Goal: Task Accomplishment & Management: Manage account settings

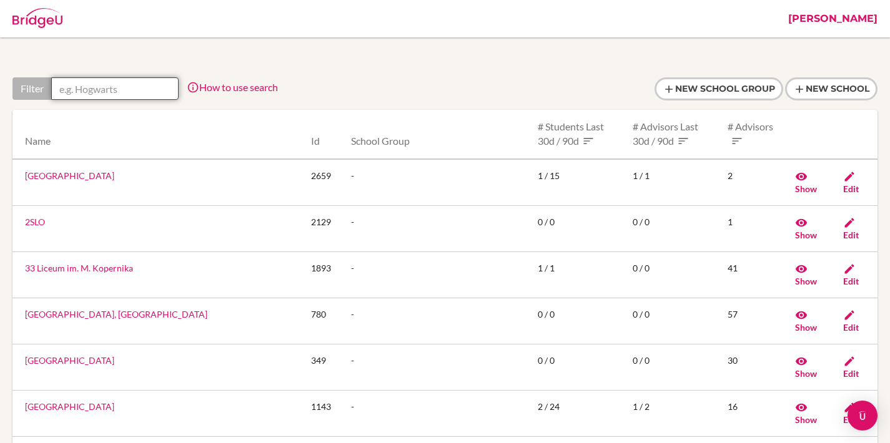
click at [121, 79] on input "text" at bounding box center [114, 88] width 127 height 22
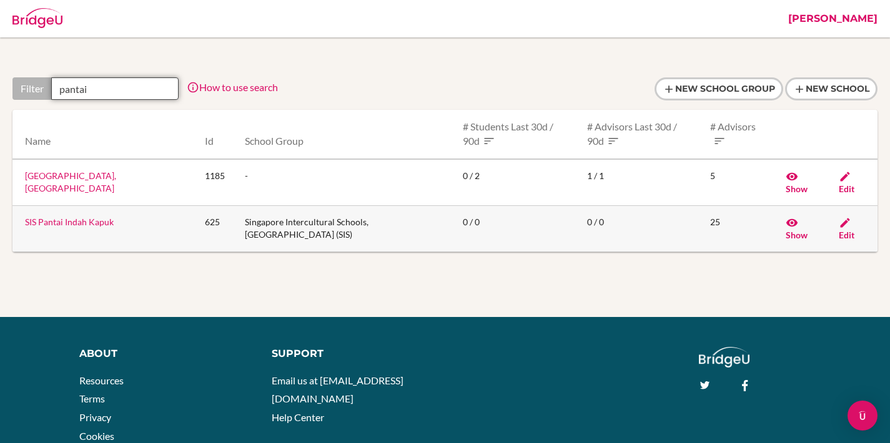
type input "pantai"
click at [274, 223] on td "Singapore Intercultural Schools, [GEOGRAPHIC_DATA] (SIS)" at bounding box center [344, 228] width 218 height 46
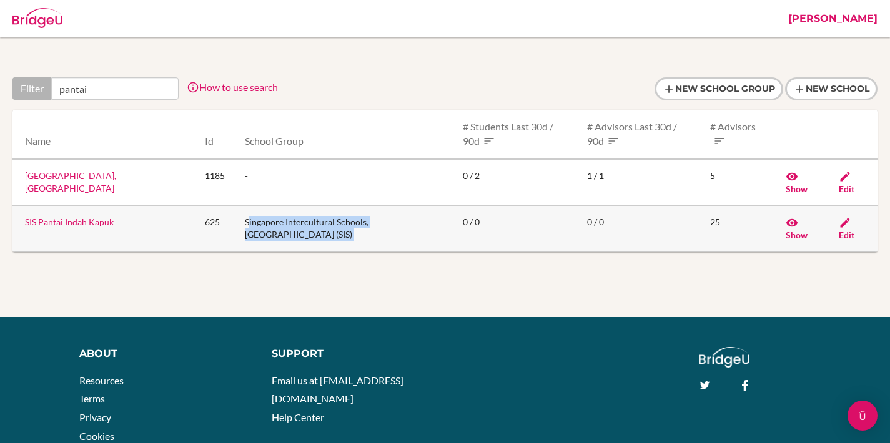
click at [274, 223] on td "Singapore Intercultural Schools, [GEOGRAPHIC_DATA] (SIS)" at bounding box center [344, 228] width 218 height 46
click at [305, 224] on td "Singapore Intercultural Schools, [GEOGRAPHIC_DATA] (SIS)" at bounding box center [344, 228] width 218 height 46
click at [841, 37] on link "[PERSON_NAME]" at bounding box center [833, 18] width 102 height 37
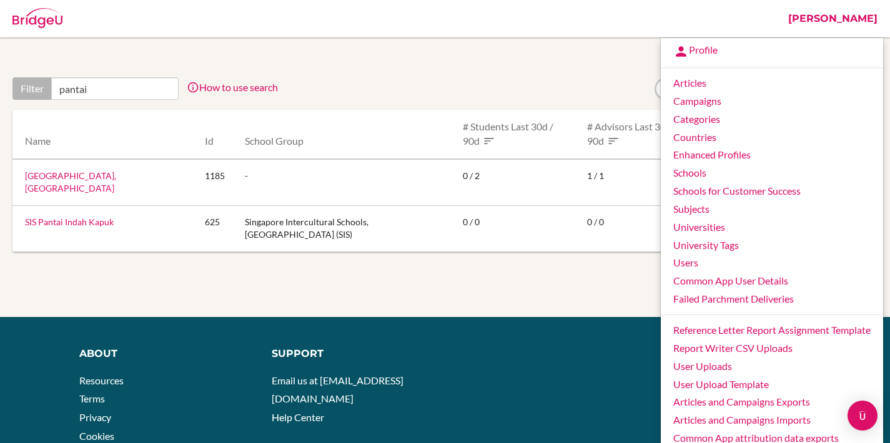
click at [861, 22] on link "[PERSON_NAME]" at bounding box center [833, 18] width 102 height 37
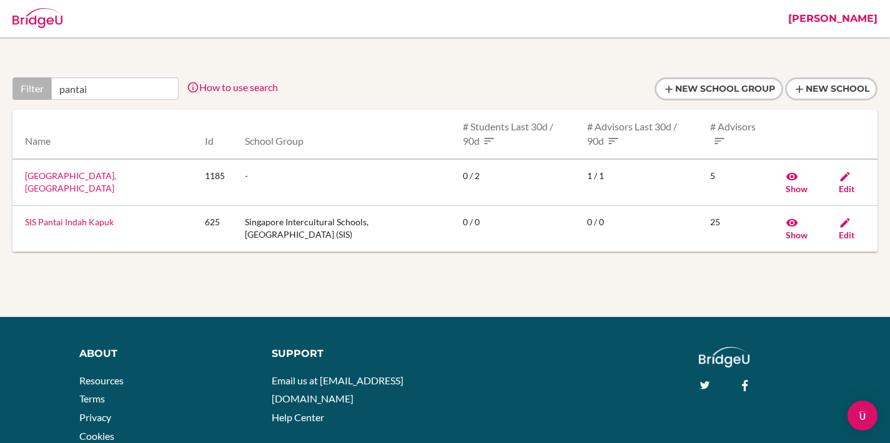
click at [861, 22] on link "[PERSON_NAME]" at bounding box center [833, 18] width 102 height 37
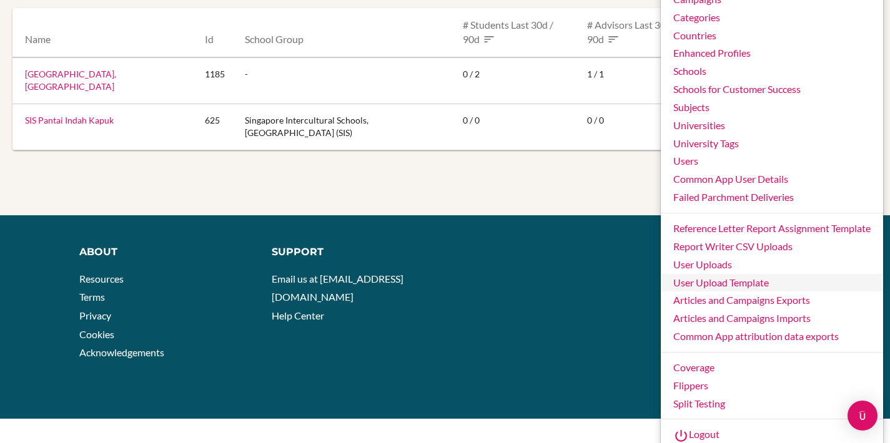
scroll to position [92, 0]
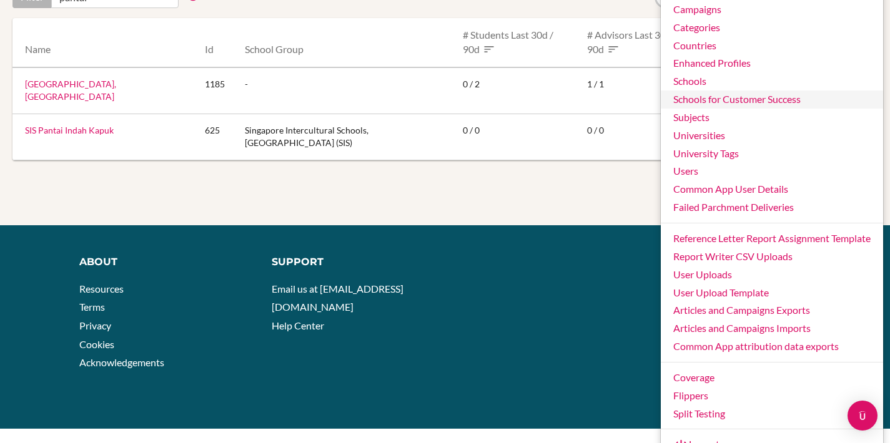
click at [761, 96] on link "Schools for Customer Success" at bounding box center [772, 100] width 222 height 18
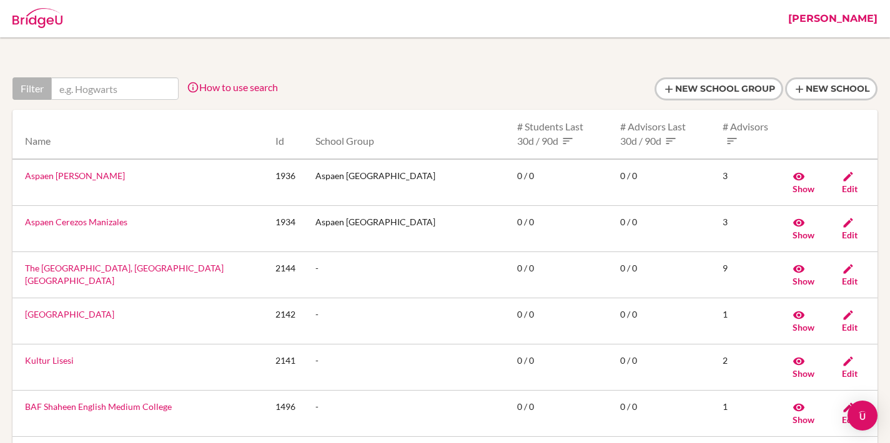
click at [864, 22] on link "[PERSON_NAME]" at bounding box center [833, 18] width 102 height 37
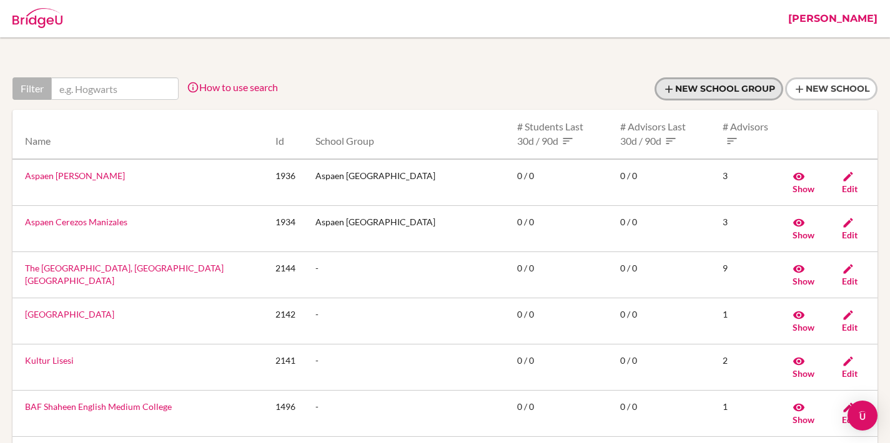
click at [753, 79] on link "New School Group" at bounding box center [719, 88] width 129 height 23
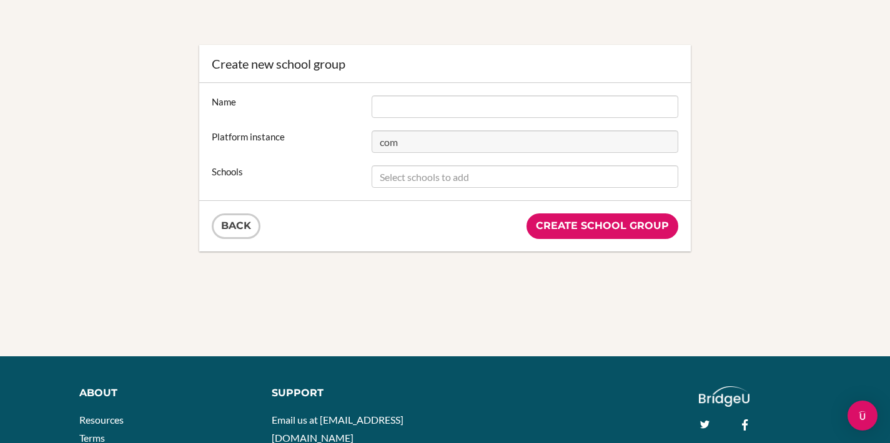
scroll to position [74, 0]
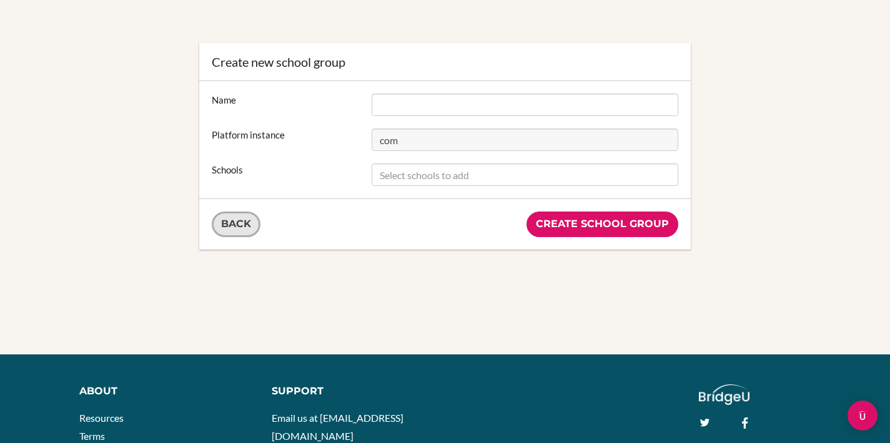
click at [229, 221] on link "Back" at bounding box center [236, 225] width 49 height 26
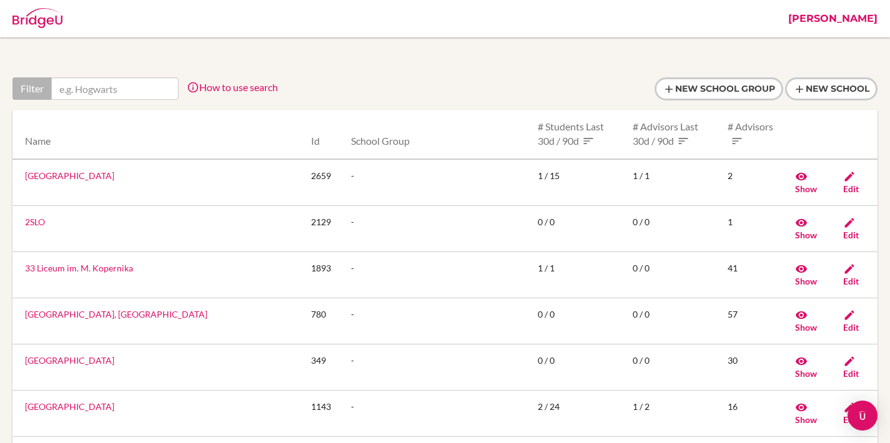
click at [844, 34] on link "[PERSON_NAME]" at bounding box center [833, 18] width 102 height 37
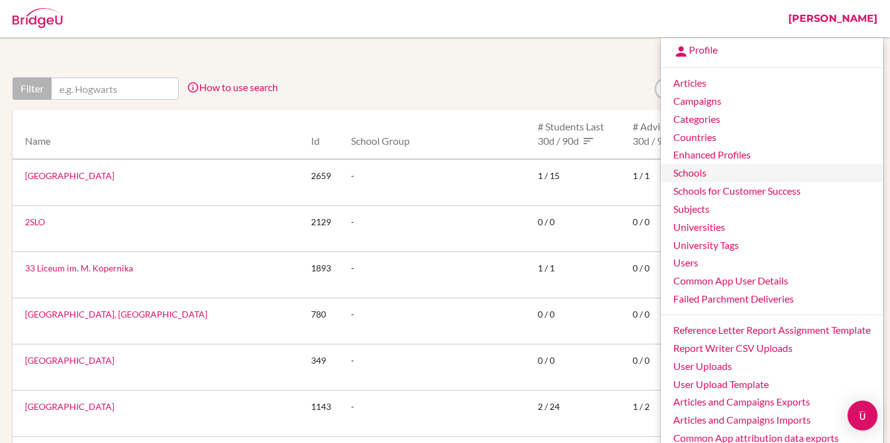
click at [716, 177] on link "Schools" at bounding box center [772, 173] width 222 height 18
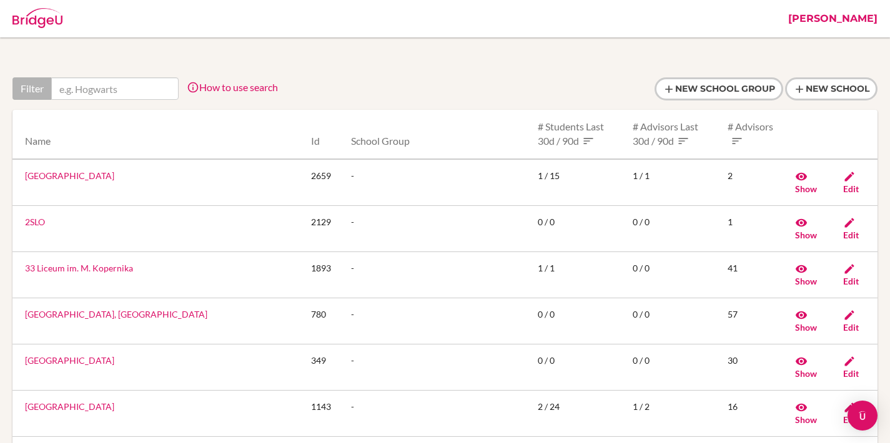
click at [868, 10] on link "[PERSON_NAME]" at bounding box center [833, 18] width 102 height 37
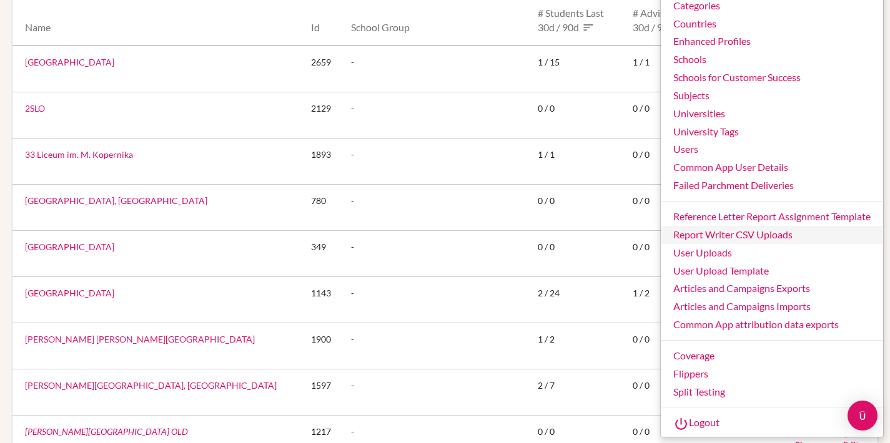
scroll to position [93, 0]
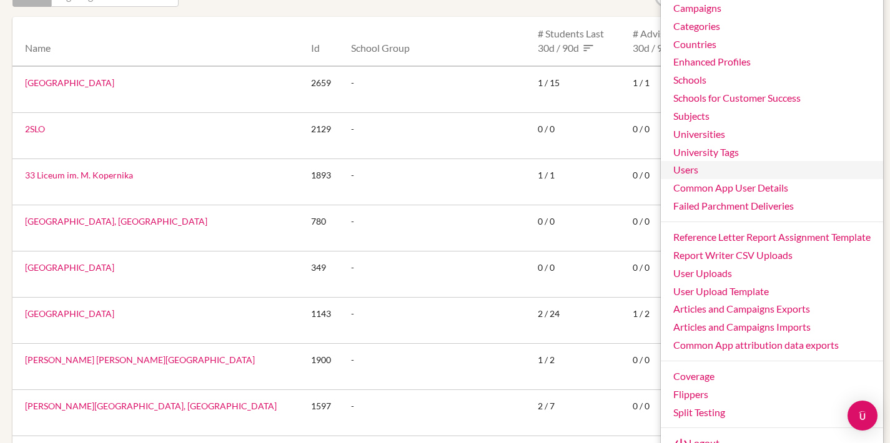
click at [720, 169] on link "Users" at bounding box center [772, 170] width 222 height 18
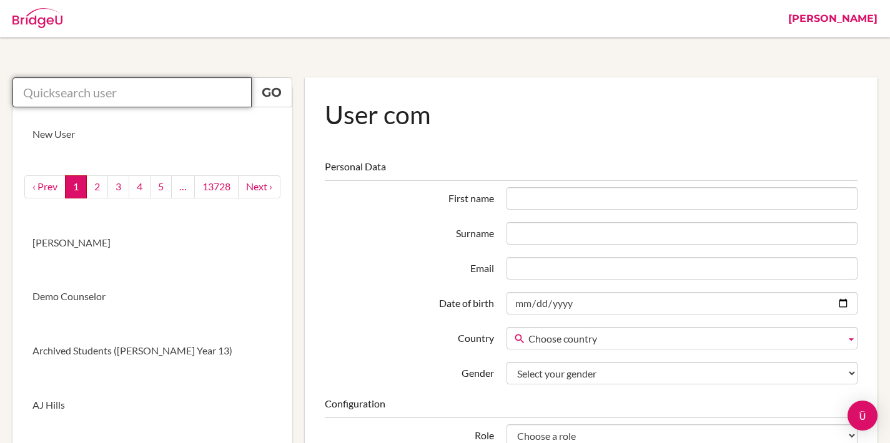
click at [183, 106] on input "text" at bounding box center [131, 92] width 239 height 30
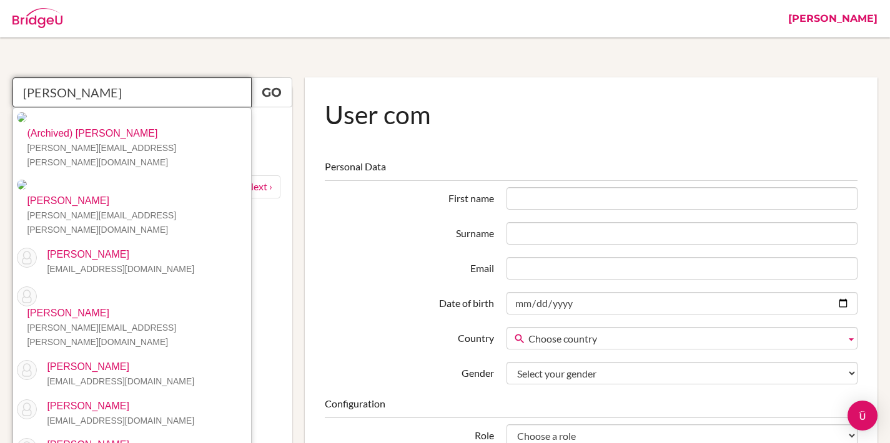
click at [86, 93] on input "[PERSON_NAME]" at bounding box center [131, 92] width 239 height 30
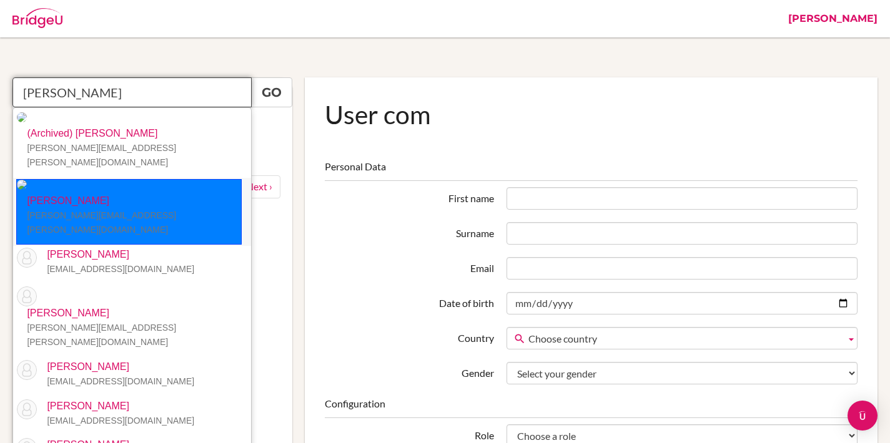
click at [121, 194] on p "[PERSON_NAME] [PERSON_NAME][EMAIL_ADDRESS][PERSON_NAME][DOMAIN_NAME]" at bounding box center [129, 215] width 224 height 43
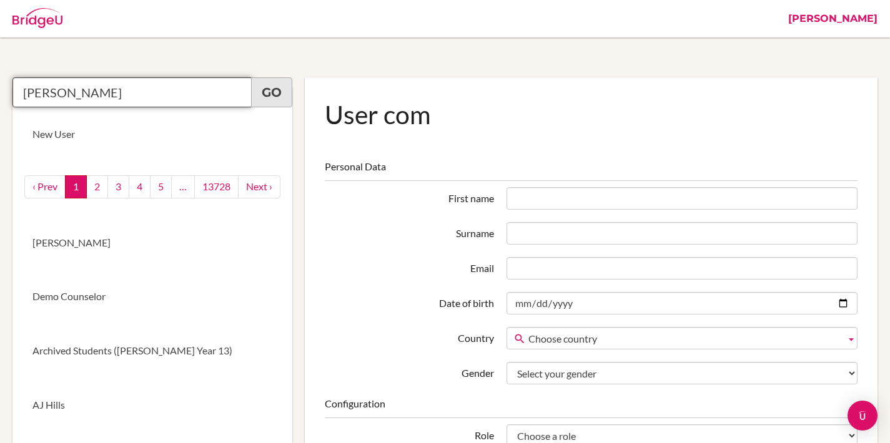
type input "[PERSON_NAME]"
click at [265, 91] on link "Go" at bounding box center [271, 92] width 41 height 30
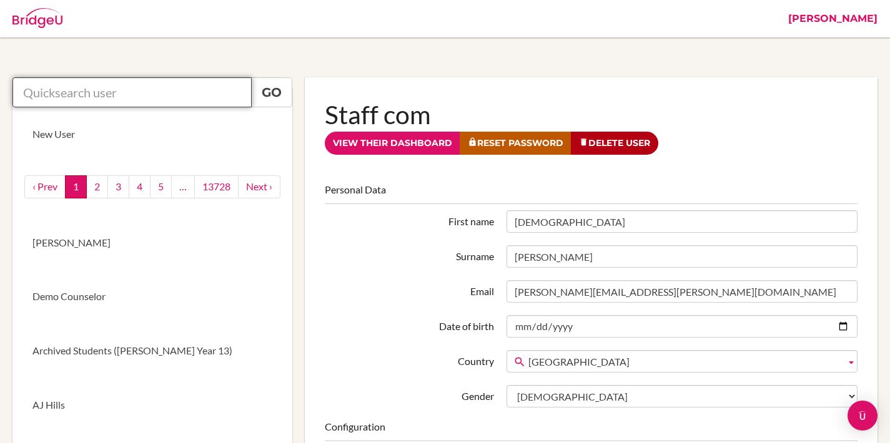
click at [111, 99] on input "text" at bounding box center [131, 92] width 239 height 30
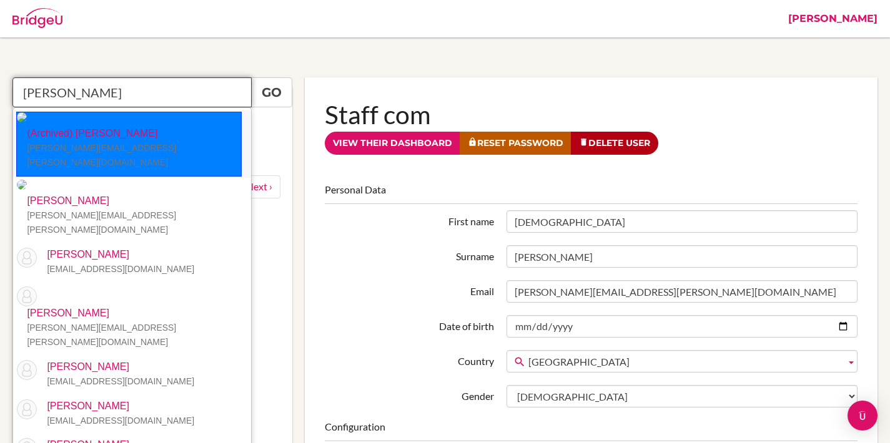
click at [127, 143] on small "[PERSON_NAME][EMAIL_ADDRESS][PERSON_NAME][DOMAIN_NAME]" at bounding box center [101, 155] width 149 height 24
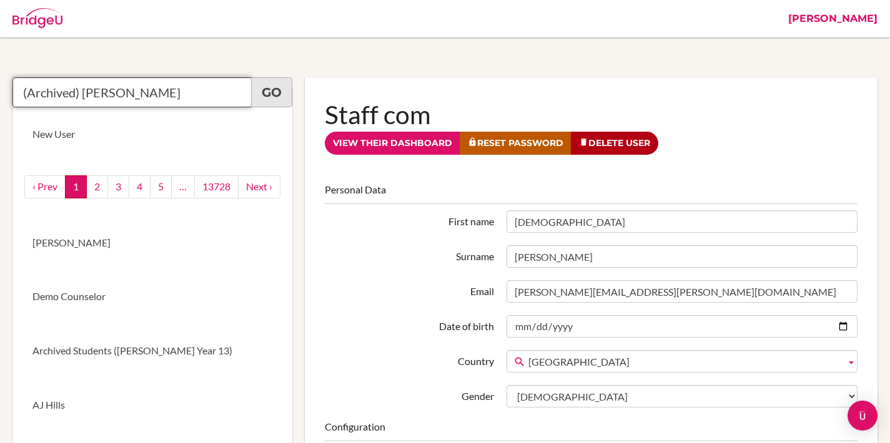
type input "(Archived) [PERSON_NAME]"
click at [266, 100] on link "Go" at bounding box center [271, 92] width 41 height 30
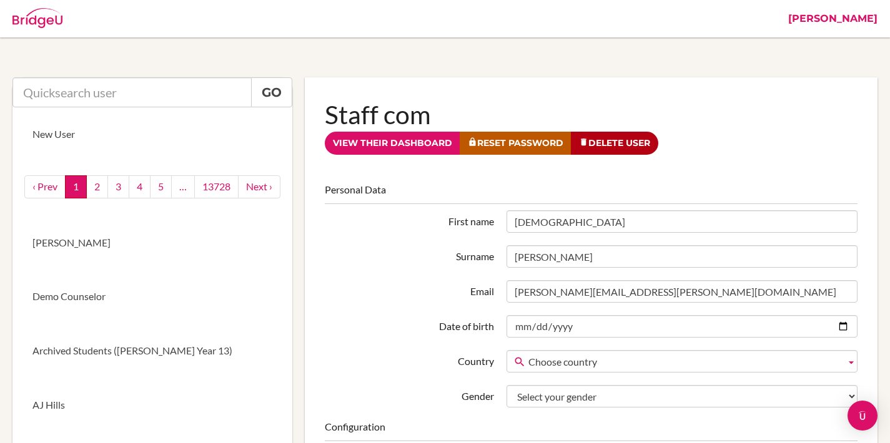
click at [843, 20] on link "[PERSON_NAME]" at bounding box center [833, 18] width 102 height 37
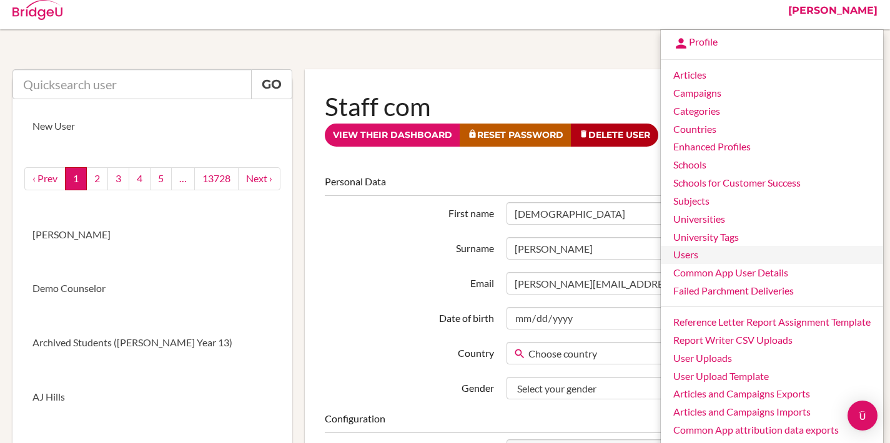
scroll to position [21, 0]
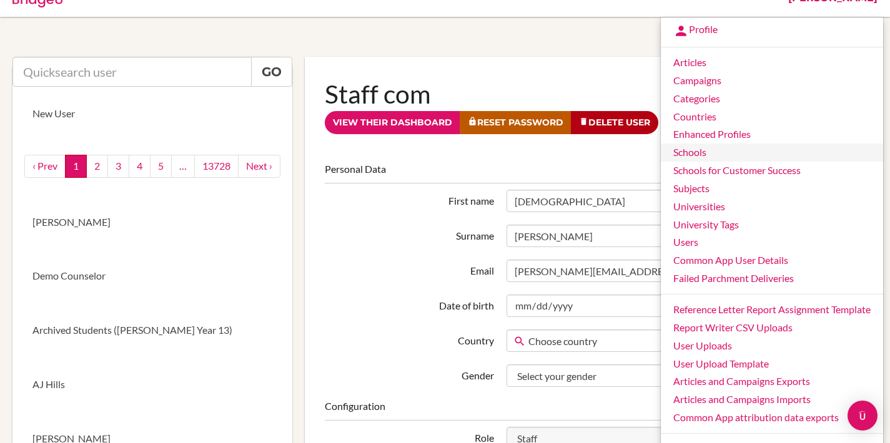
click at [705, 151] on link "Schools" at bounding box center [772, 153] width 222 height 18
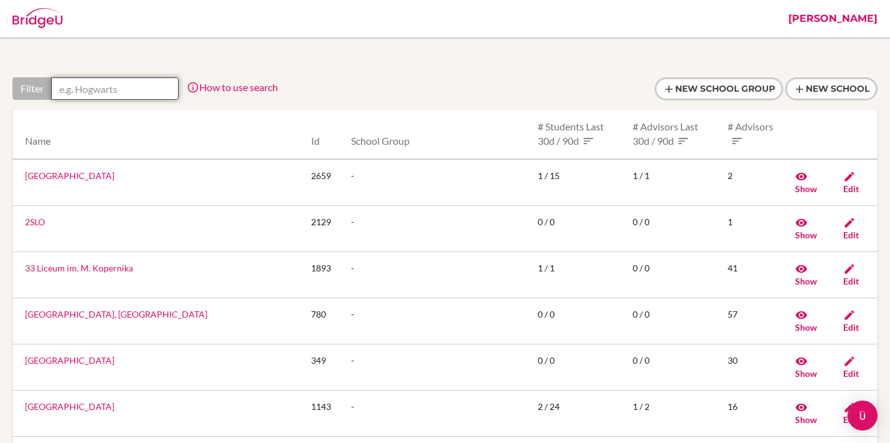
click at [122, 86] on input "text" at bounding box center [114, 88] width 127 height 22
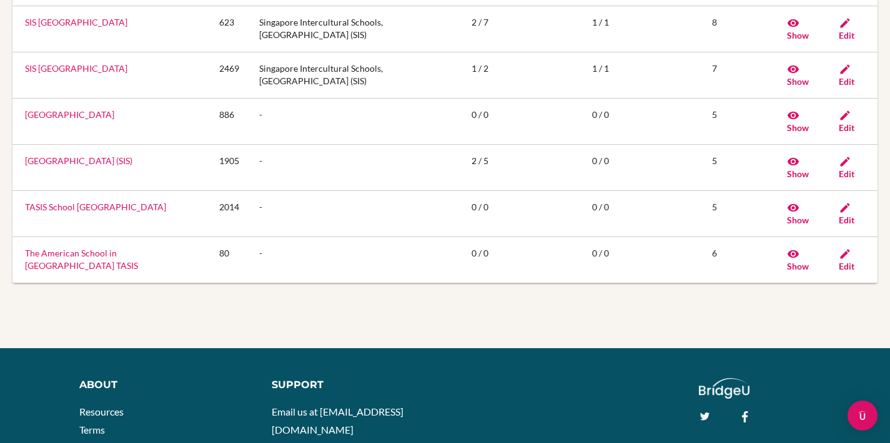
scroll to position [257, 0]
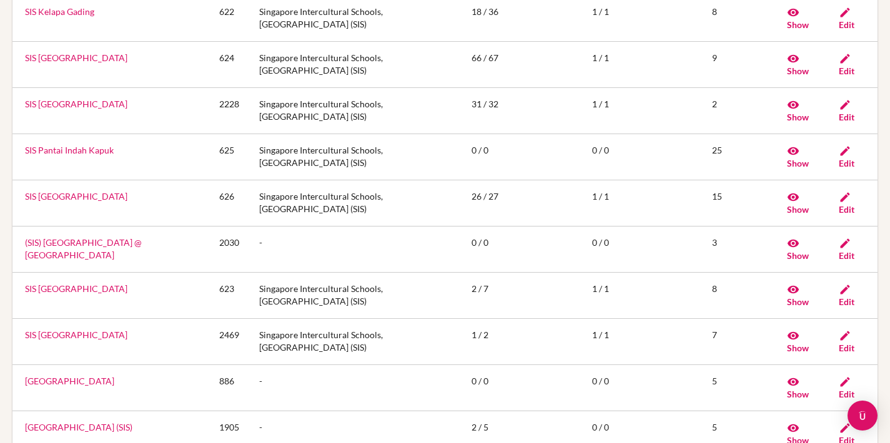
type input "SIS"
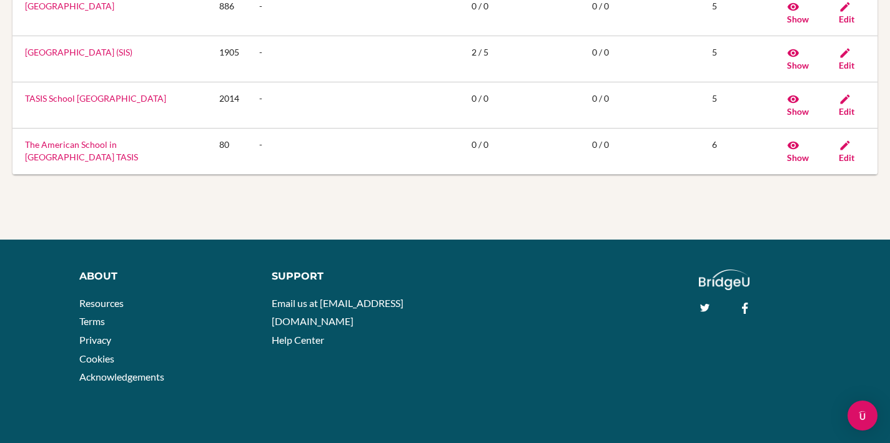
scroll to position [0, 0]
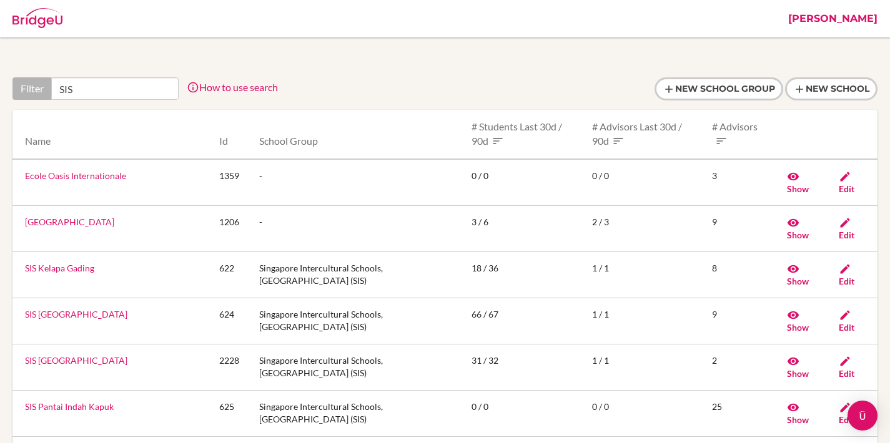
click at [851, 26] on link "[PERSON_NAME]" at bounding box center [833, 18] width 102 height 37
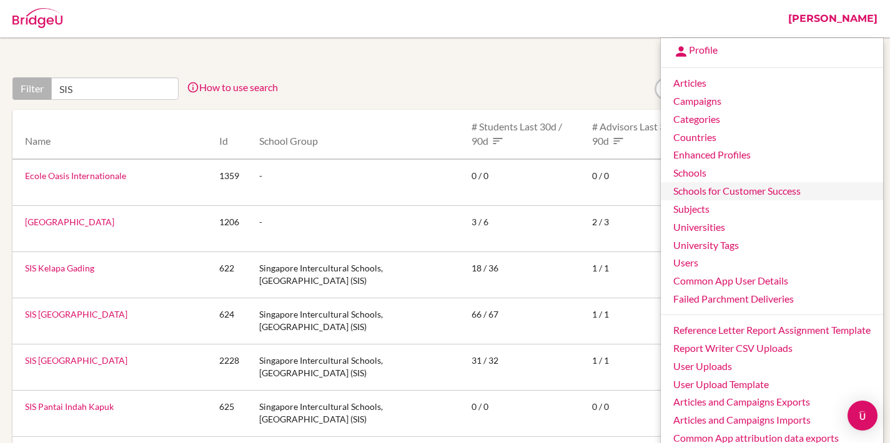
click at [728, 196] on link "Schools for Customer Success" at bounding box center [772, 191] width 222 height 18
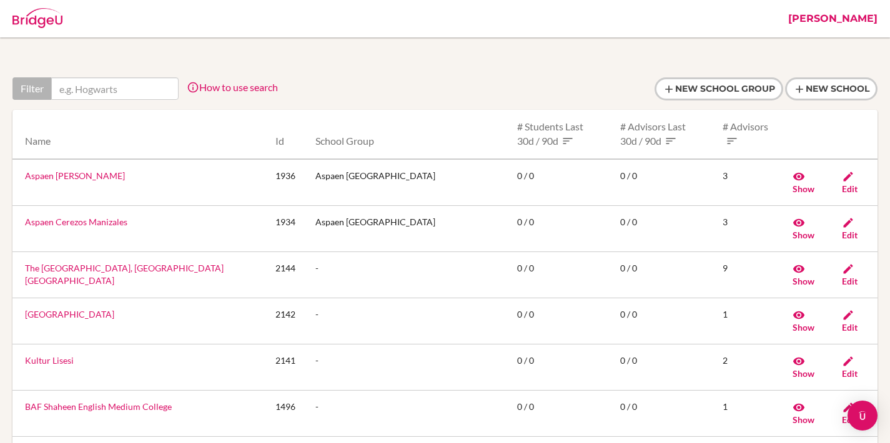
click at [858, 23] on link "[PERSON_NAME]" at bounding box center [833, 18] width 102 height 37
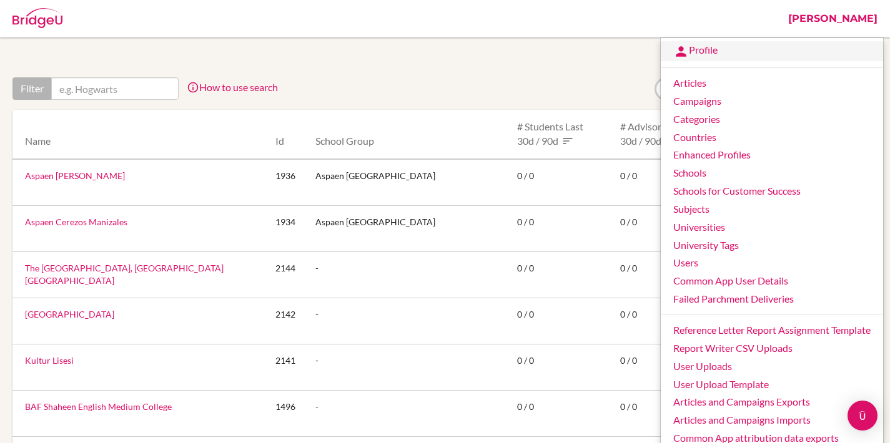
click at [693, 52] on link "Profile" at bounding box center [772, 51] width 222 height 20
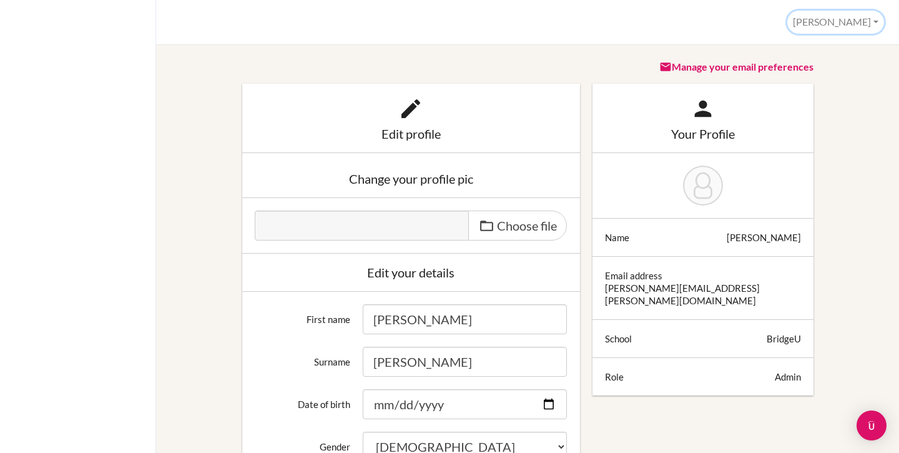
click at [843, 21] on button "[PERSON_NAME]" at bounding box center [836, 22] width 97 height 23
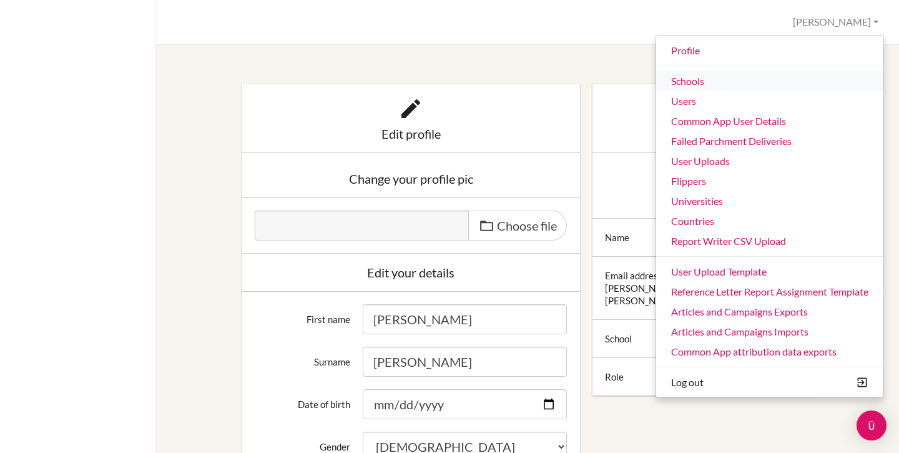
click at [685, 83] on link "Schools" at bounding box center [769, 81] width 227 height 20
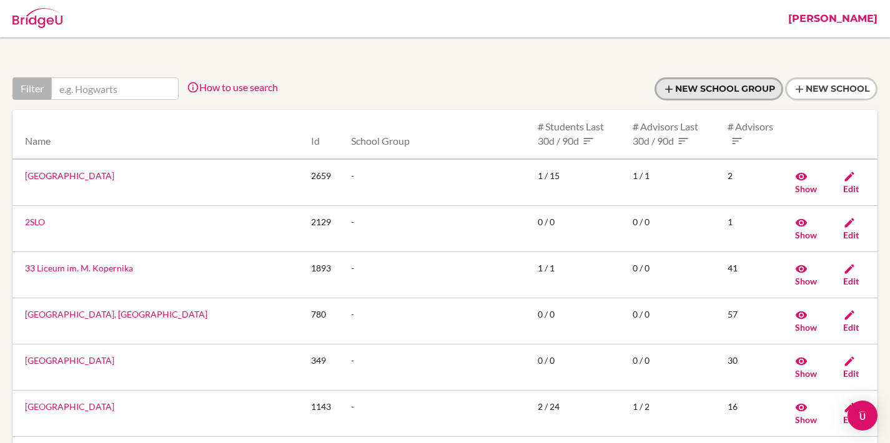
click at [737, 80] on link "New School Group" at bounding box center [719, 88] width 129 height 23
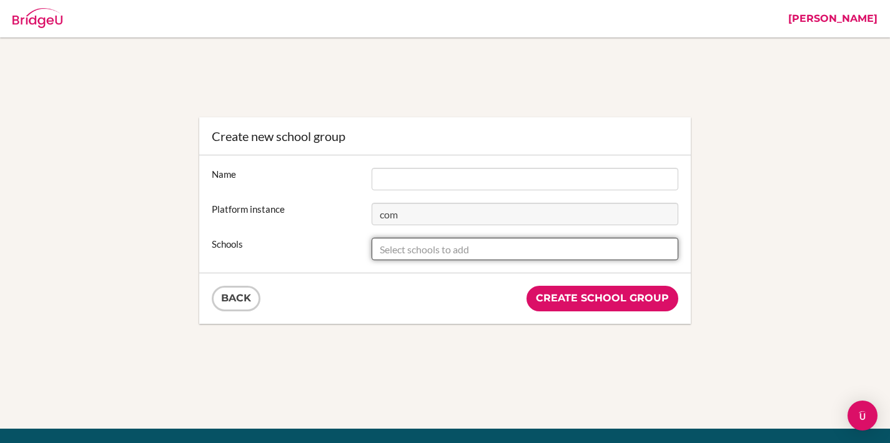
click at [413, 250] on input "text" at bounding box center [525, 249] width 307 height 22
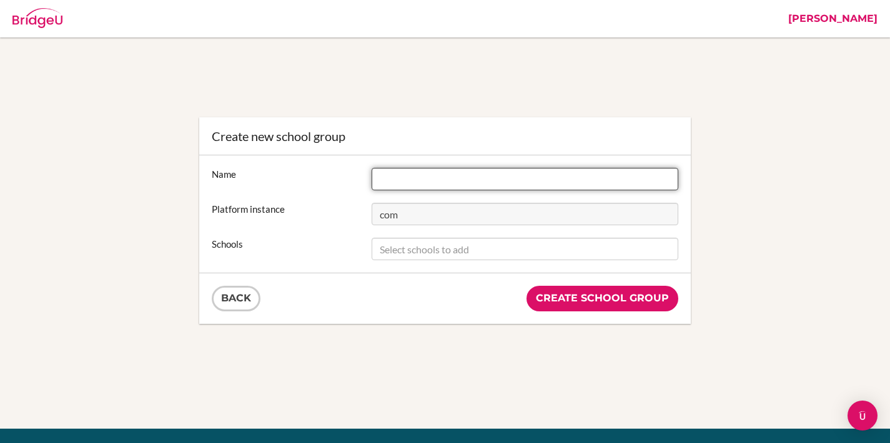
click at [410, 173] on input at bounding box center [525, 179] width 307 height 22
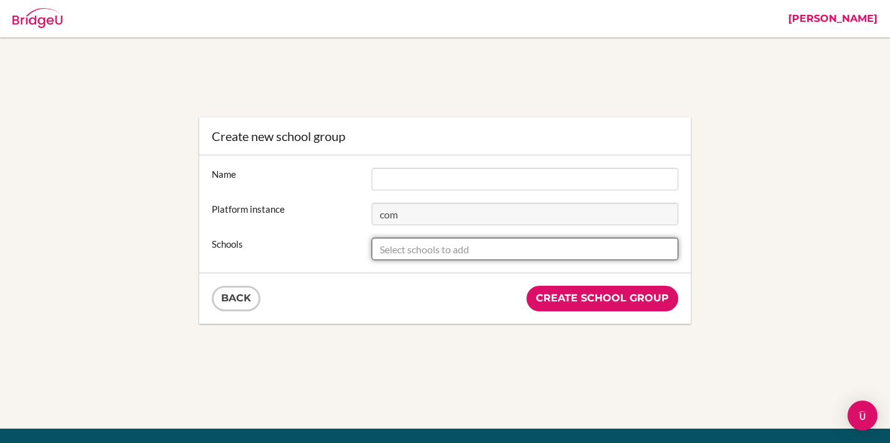
click at [417, 250] on input "text" at bounding box center [525, 249] width 307 height 22
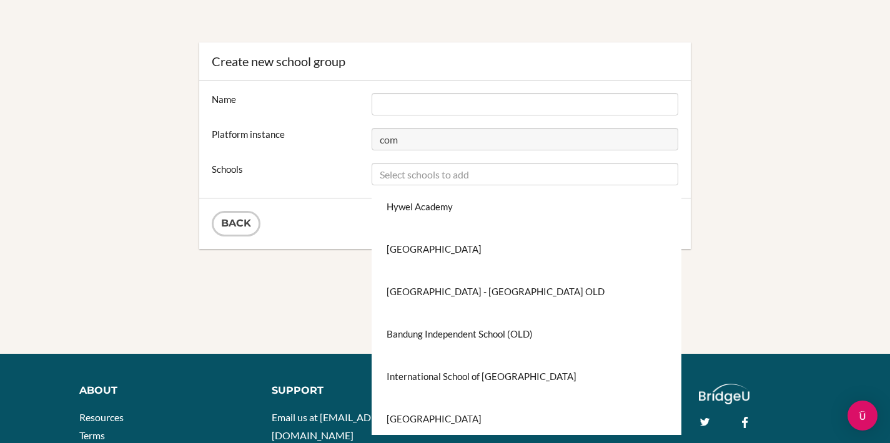
click at [304, 262] on div "Create new school group Name Platform instance com Schools [GEOGRAPHIC_DATA] [G…" at bounding box center [444, 158] width 865 height 232
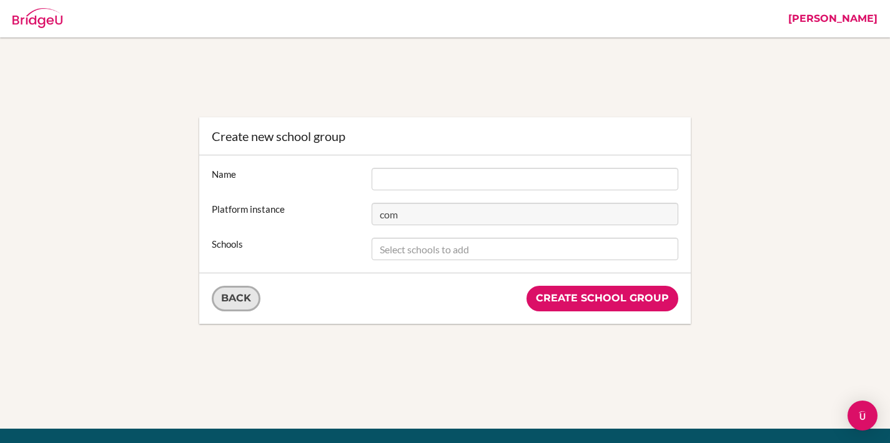
click at [234, 302] on link "Back" at bounding box center [236, 299] width 49 height 26
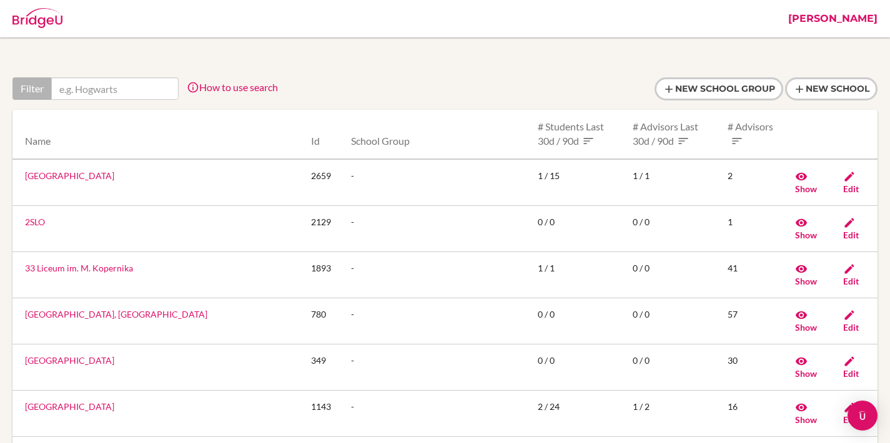
click at [865, 23] on link "[PERSON_NAME]" at bounding box center [833, 18] width 102 height 37
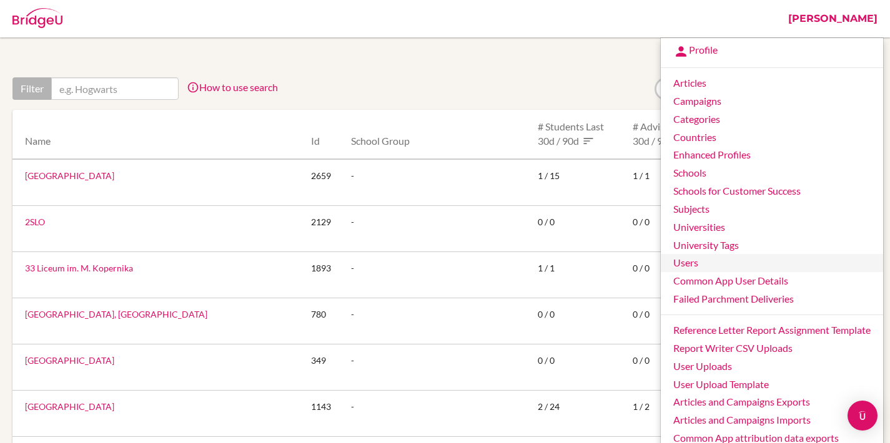
click at [715, 262] on link "Users" at bounding box center [772, 263] width 222 height 18
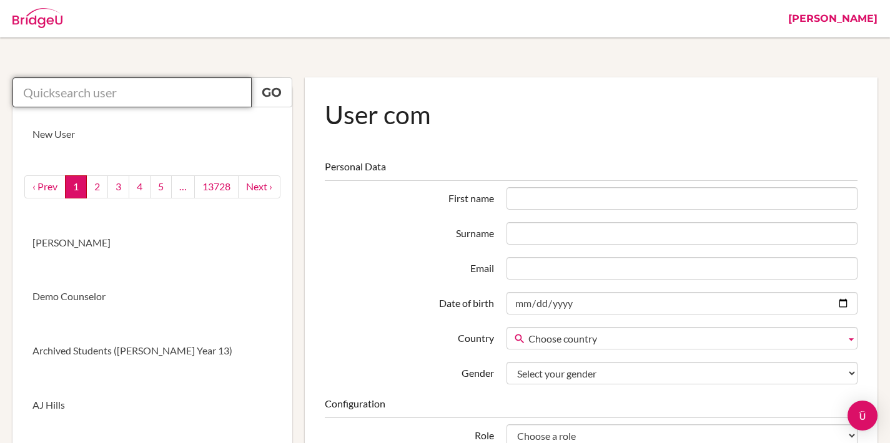
click at [162, 91] on input "text" at bounding box center [131, 92] width 239 height 30
paste input "[EMAIL_ADDRESS][DOMAIN_NAME]"
type input "[EMAIL_ADDRESS][DOMAIN_NAME]"
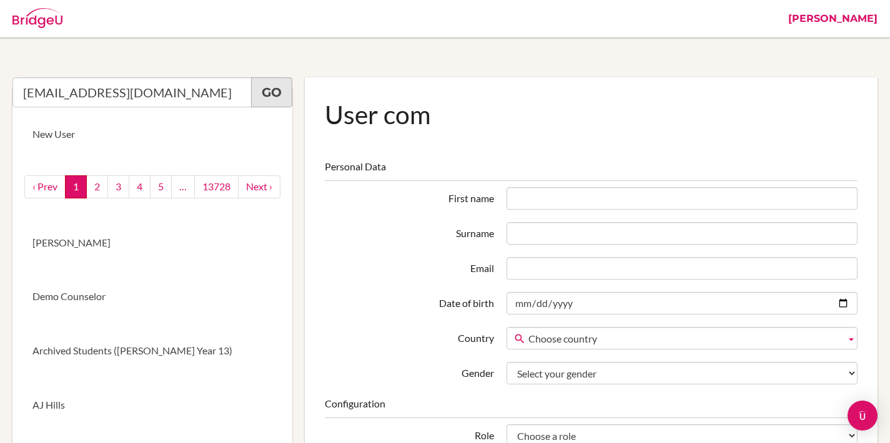
click at [268, 95] on link "Go" at bounding box center [271, 92] width 41 height 30
click at [184, 91] on input "[EMAIL_ADDRESS][DOMAIN_NAME]" at bounding box center [131, 92] width 239 height 30
click at [876, 14] on link "[PERSON_NAME]" at bounding box center [833, 18] width 102 height 37
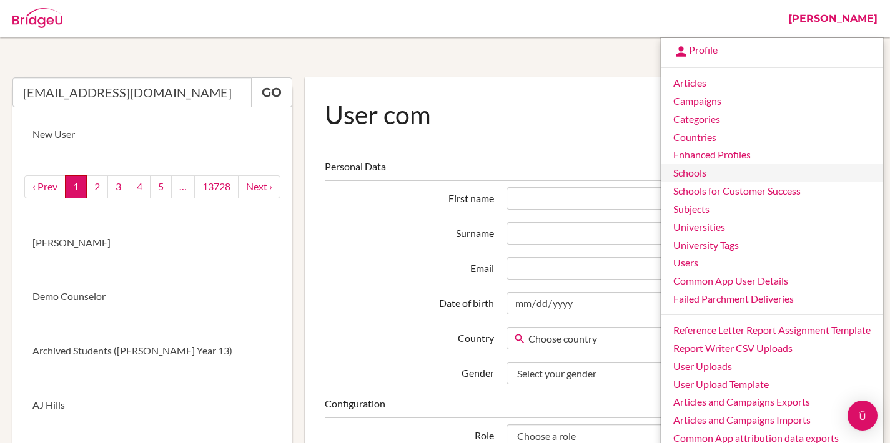
click at [695, 177] on link "Schools" at bounding box center [772, 173] width 222 height 18
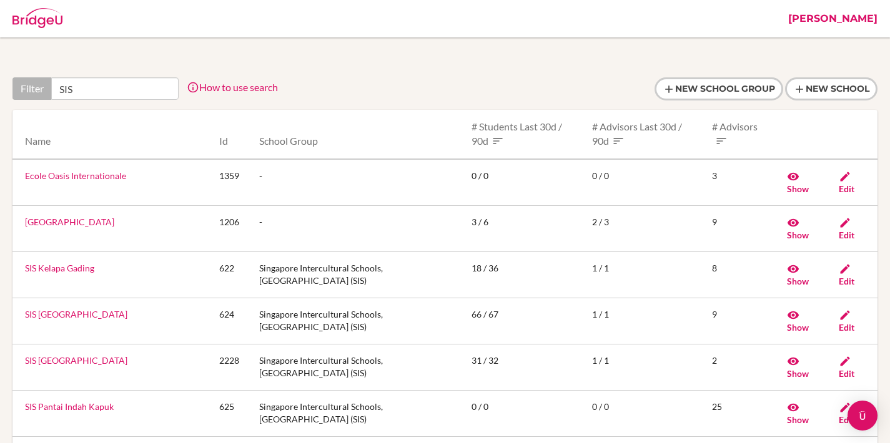
type input "SIS"
click at [839, 26] on link "[PERSON_NAME]" at bounding box center [833, 18] width 102 height 37
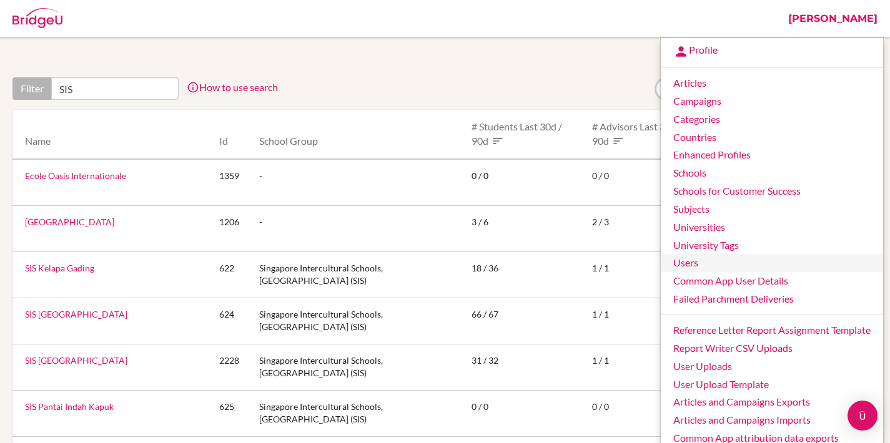
click at [711, 255] on link "Users" at bounding box center [772, 263] width 222 height 18
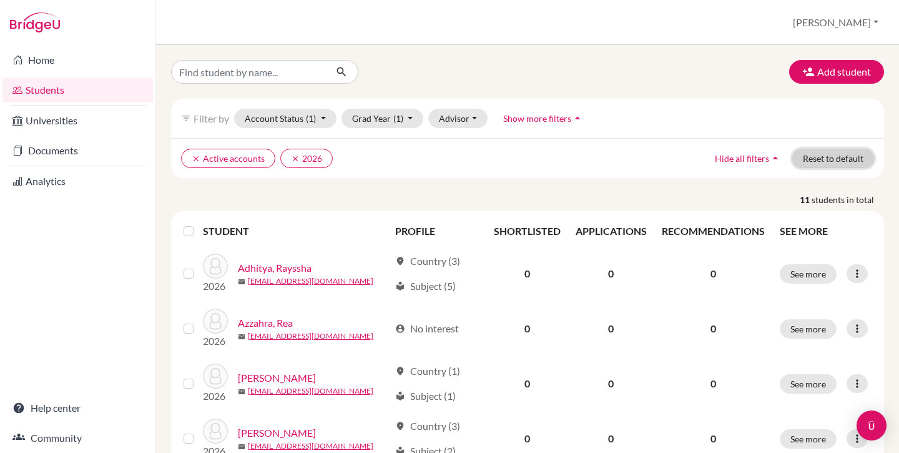
click at [827, 159] on button "Reset to default" at bounding box center [834, 158] width 82 height 19
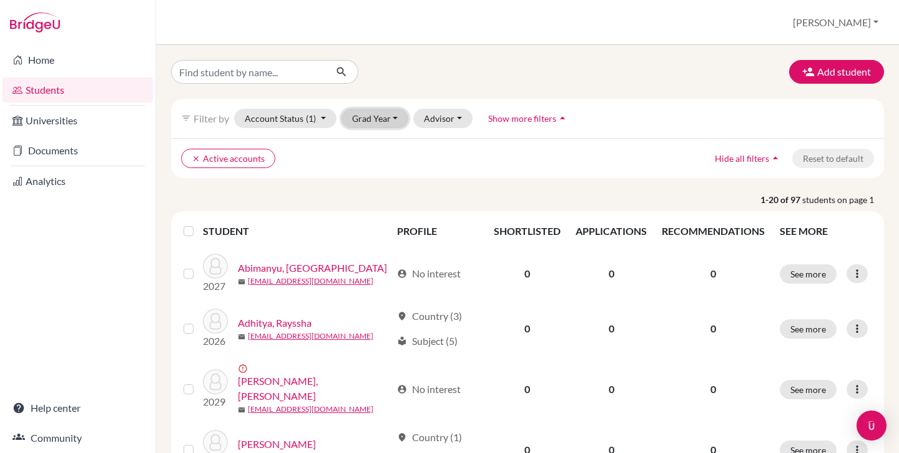
click at [375, 117] on button "Grad Year" at bounding box center [375, 118] width 67 height 19
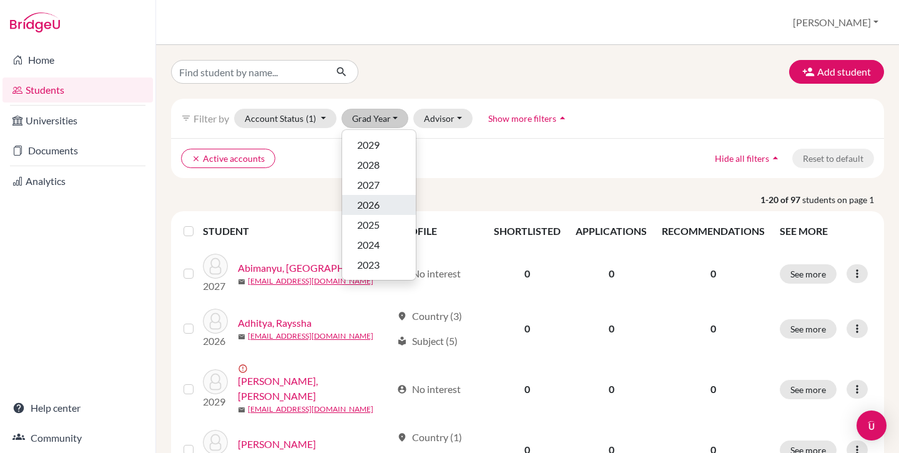
click at [378, 202] on span "2026" at bounding box center [368, 204] width 22 height 15
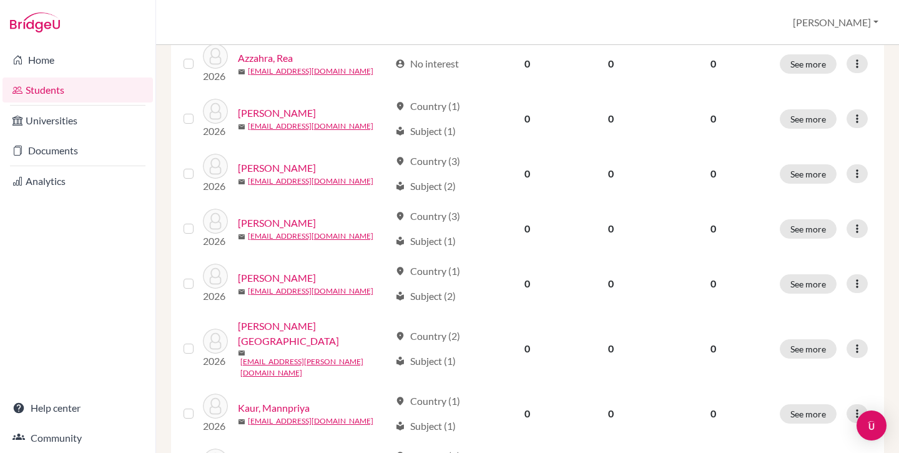
scroll to position [162, 0]
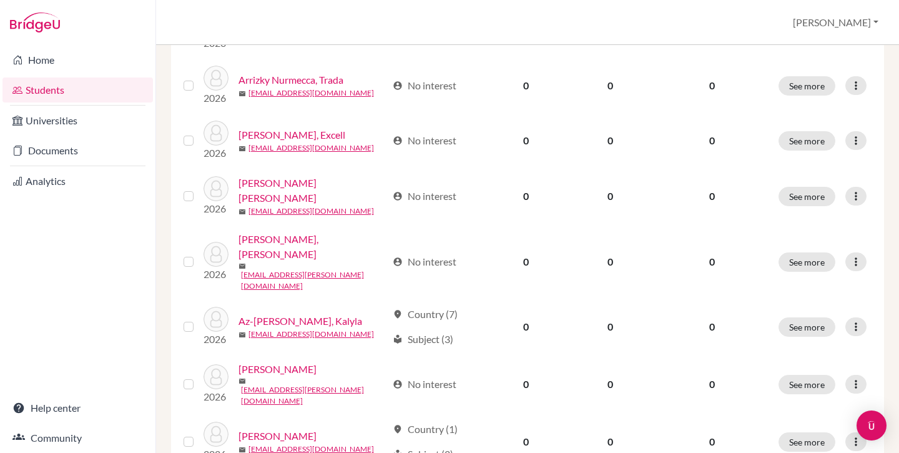
scroll to position [165, 0]
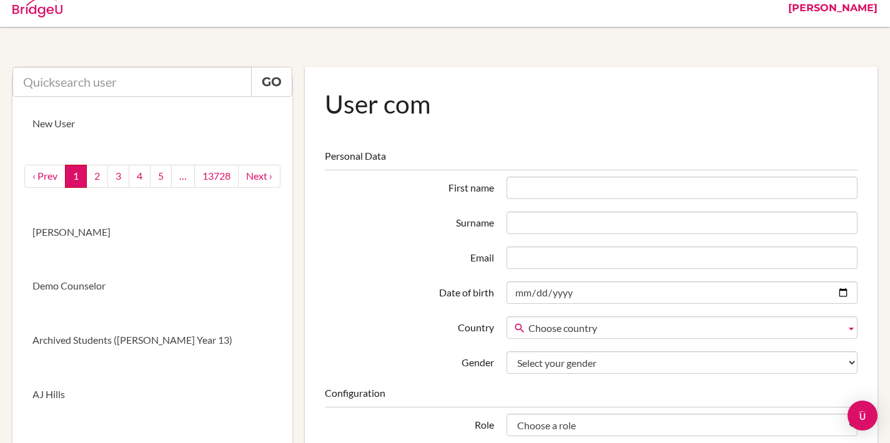
scroll to position [250, 0]
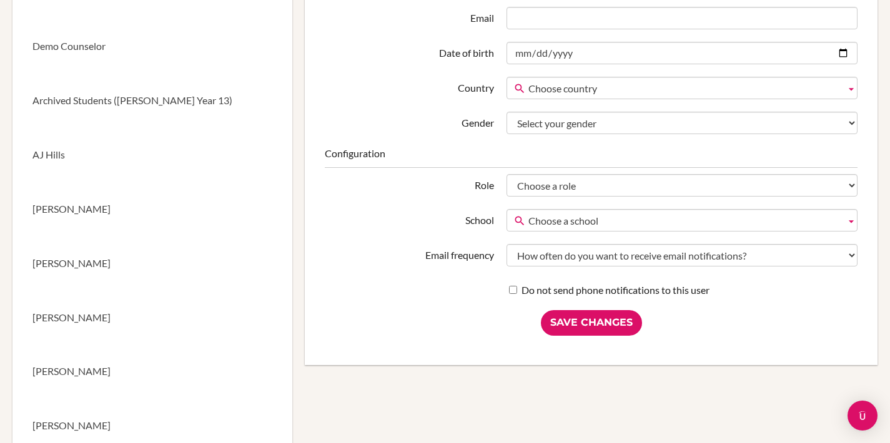
click at [537, 211] on span "Choose a school" at bounding box center [684, 221] width 312 height 22
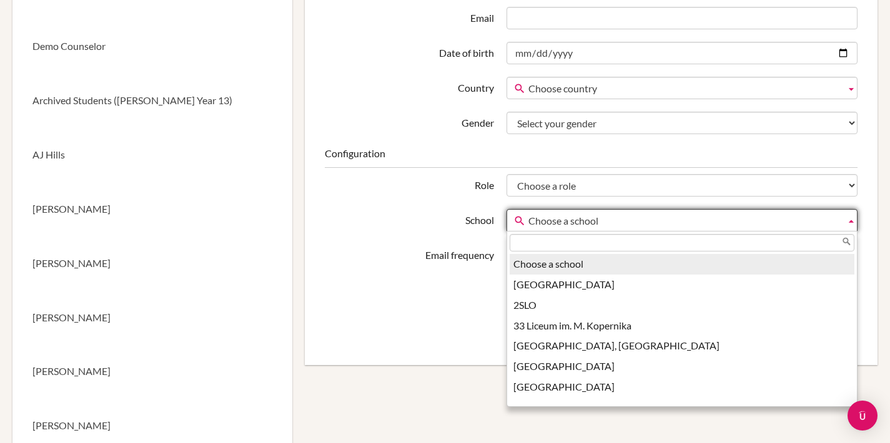
click at [537, 211] on span "Choose a school" at bounding box center [684, 221] width 312 height 22
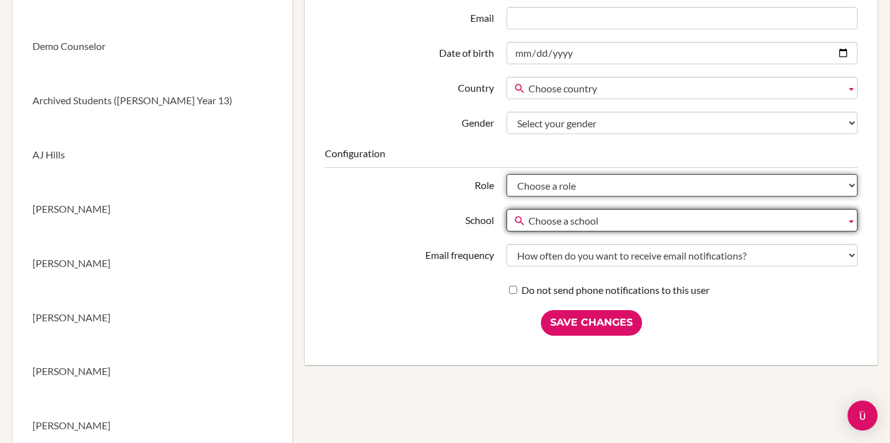
click at [534, 181] on select "Choose a role Student Staff Admin Parent Group admin Recommender" at bounding box center [682, 185] width 351 height 22
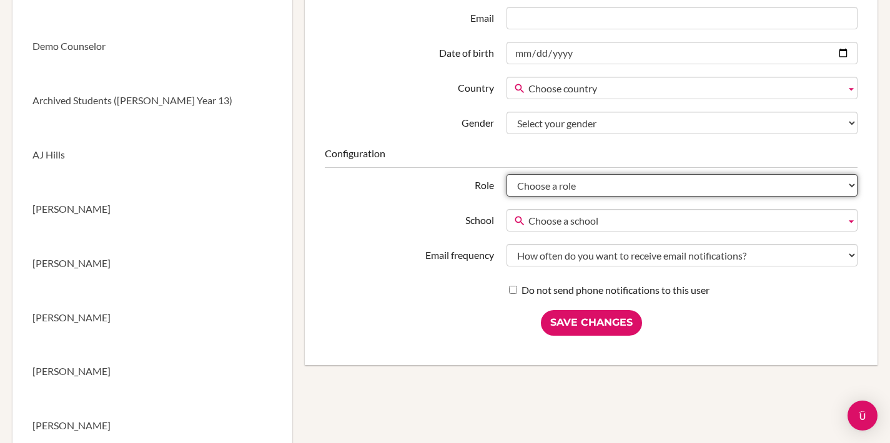
click at [507, 174] on select "Choose a role Student Staff Admin Parent Group admin Recommender" at bounding box center [682, 185] width 351 height 22
click at [534, 186] on select "Choose a role Student Staff Admin Parent Group admin Recommender" at bounding box center [682, 185] width 351 height 22
select select "group_admin"
click at [507, 174] on select "Choose a role Student Staff Admin Parent Group admin Recommender" at bounding box center [682, 185] width 351 height 22
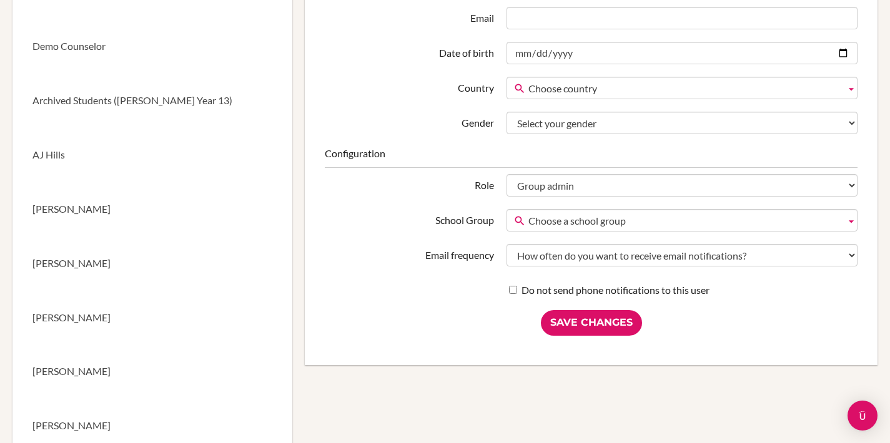
click at [559, 218] on span "Choose a school group" at bounding box center [684, 221] width 312 height 22
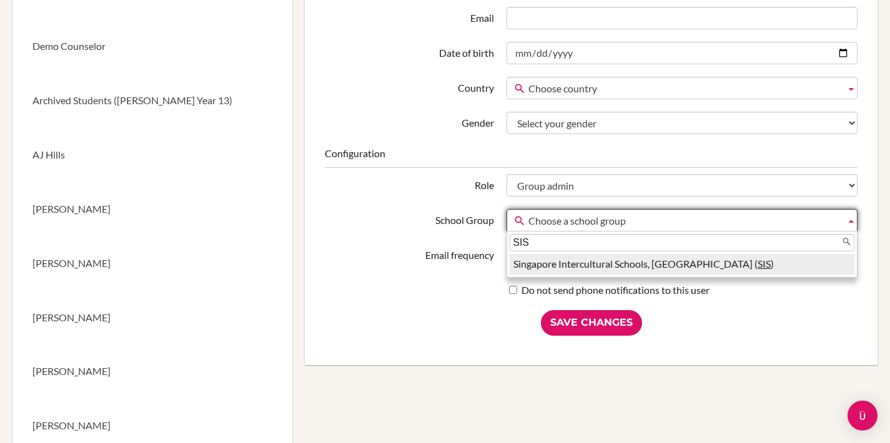
type input "SIS"
click at [655, 264] on li "Singapore Intercultural Schools, Indonesia ( SIS )" at bounding box center [682, 264] width 345 height 21
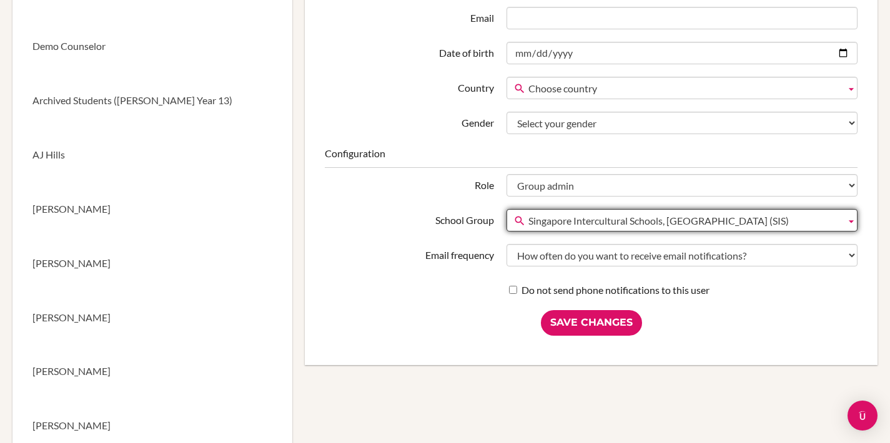
click at [455, 315] on div "Save Changes" at bounding box center [591, 323] width 533 height 26
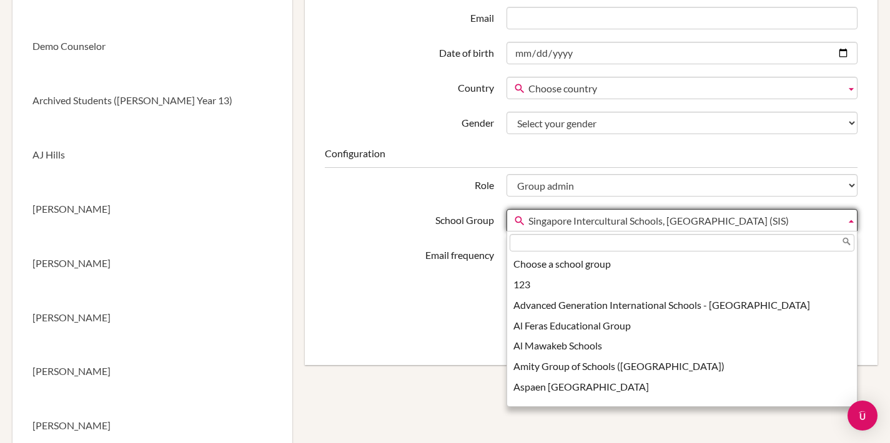
click at [628, 220] on span "Singapore Intercultural Schools, Indonesia (SIS)" at bounding box center [684, 221] width 312 height 22
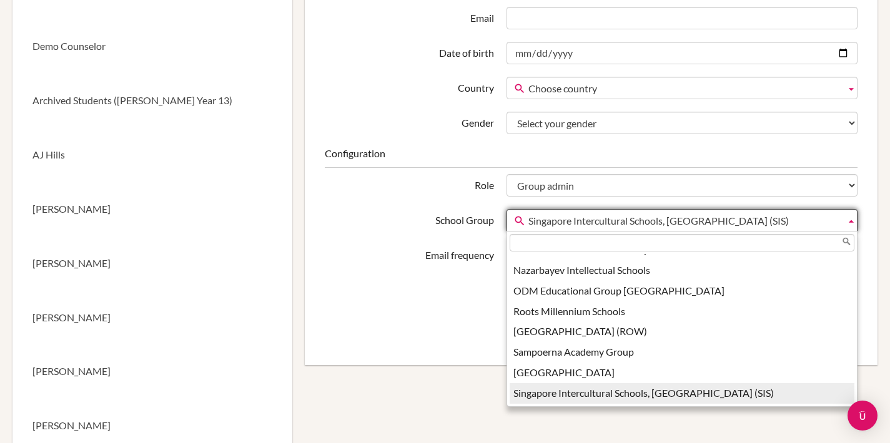
click at [628, 219] on span "Singapore Intercultural Schools, Indonesia (SIS)" at bounding box center [684, 221] width 312 height 22
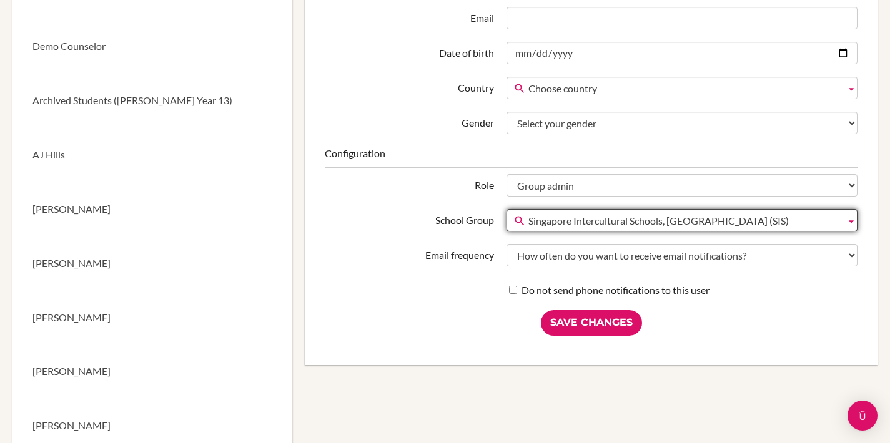
click at [453, 335] on div "Save Changes" at bounding box center [591, 323] width 533 height 26
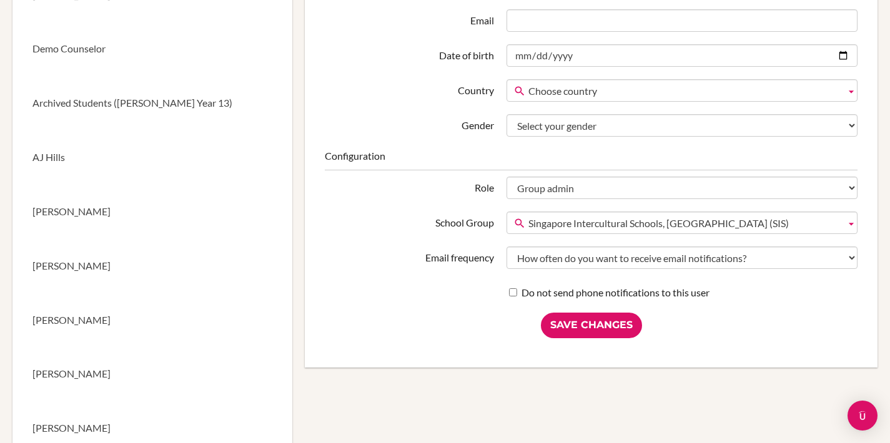
scroll to position [0, 0]
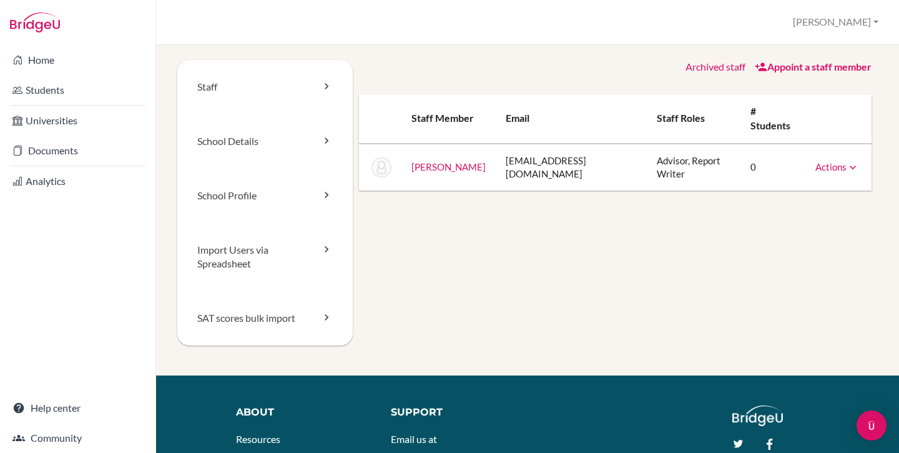
click at [540, 152] on td "[EMAIL_ADDRESS][DOMAIN_NAME]" at bounding box center [572, 167] width 152 height 47
copy tr "[EMAIL_ADDRESS][DOMAIN_NAME]"
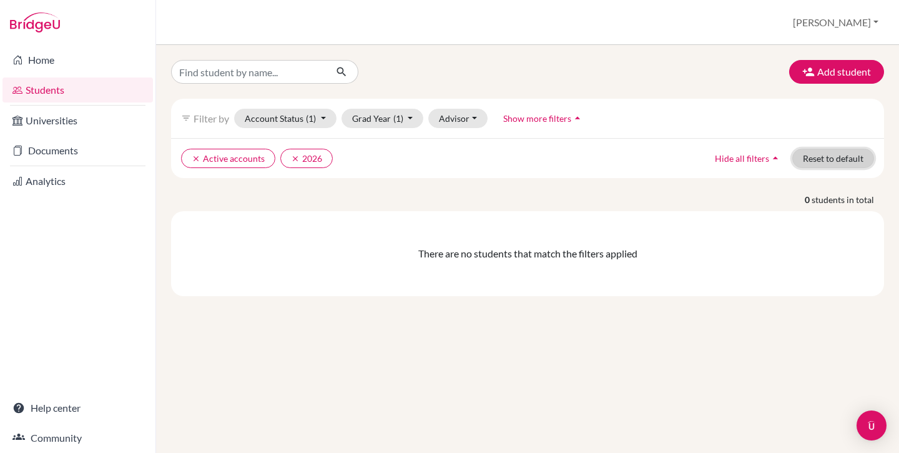
click at [818, 157] on button "Reset to default" at bounding box center [834, 158] width 82 height 19
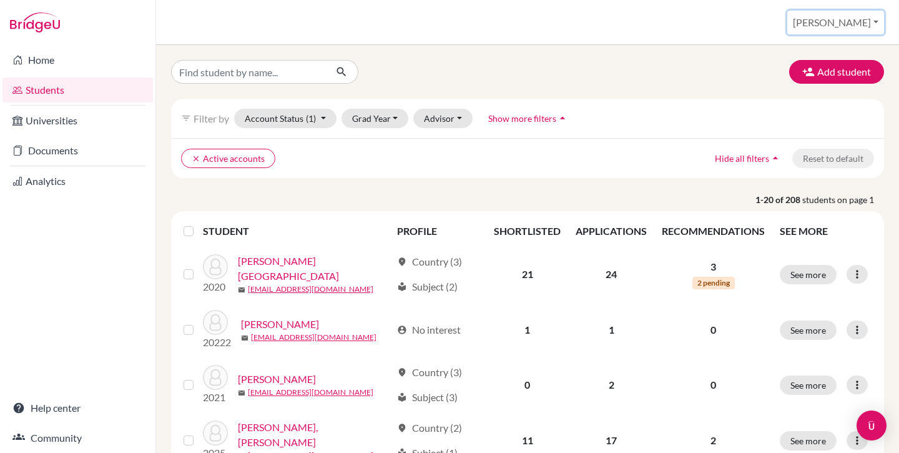
click at [852, 27] on button "[PERSON_NAME]" at bounding box center [836, 23] width 97 height 24
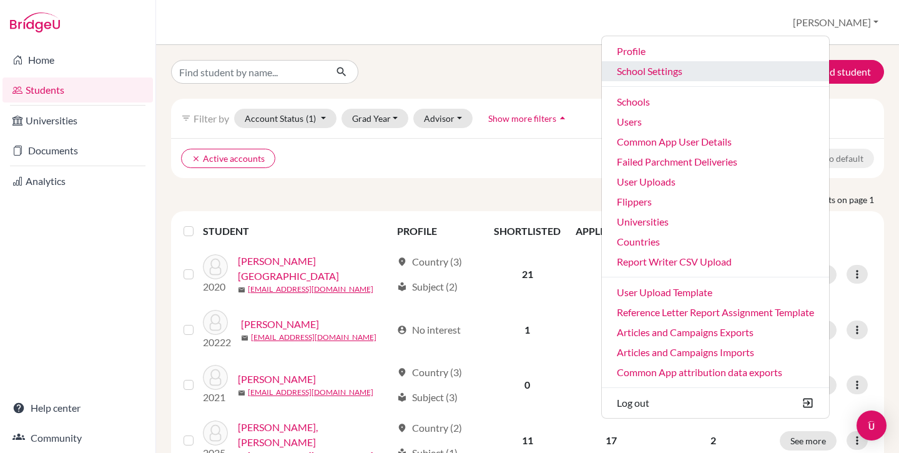
click at [708, 77] on link "School Settings" at bounding box center [715, 71] width 227 height 20
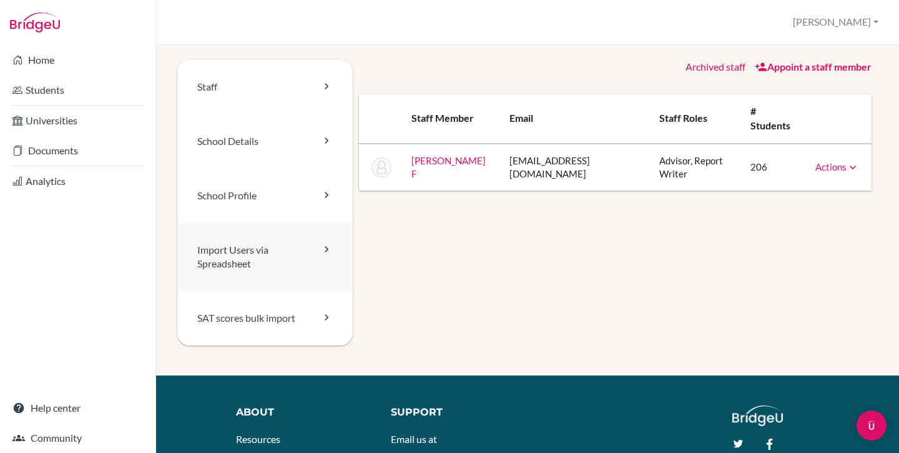
click at [289, 267] on link "Import Users via Spreadsheet" at bounding box center [265, 257] width 176 height 69
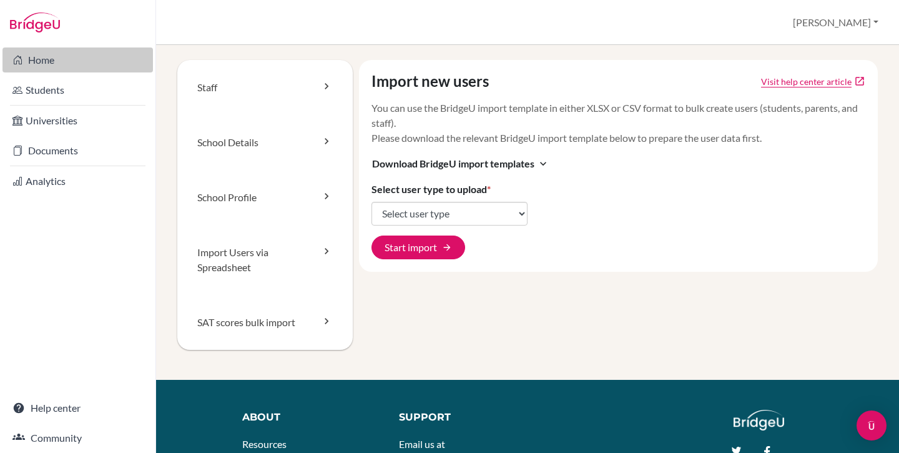
click at [62, 61] on link "Home" at bounding box center [77, 59] width 151 height 25
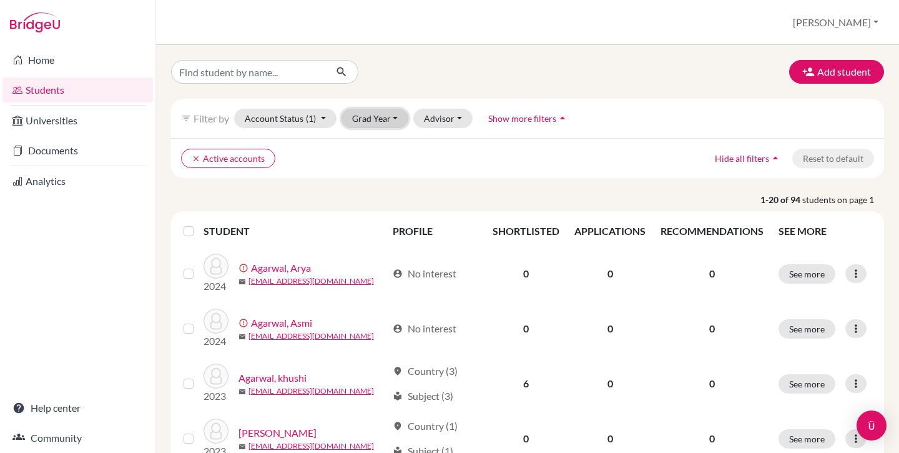
click at [383, 118] on button "Grad Year" at bounding box center [375, 118] width 67 height 19
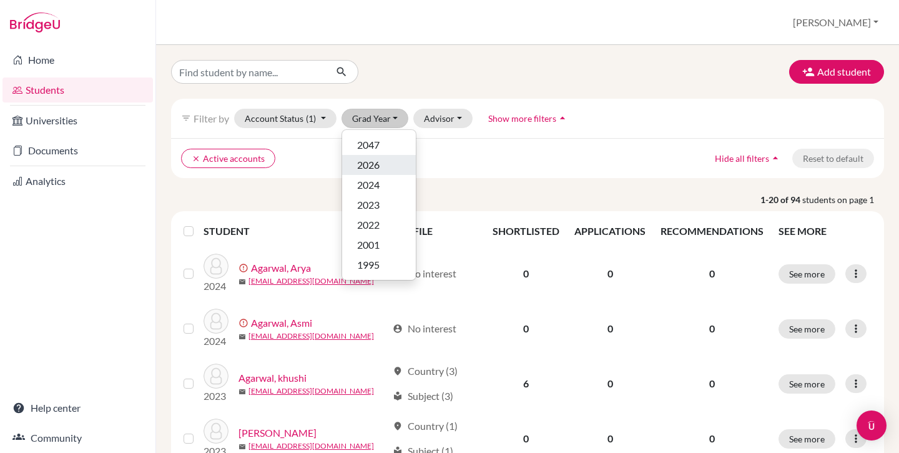
click at [387, 172] on button "2026" at bounding box center [379, 165] width 74 height 20
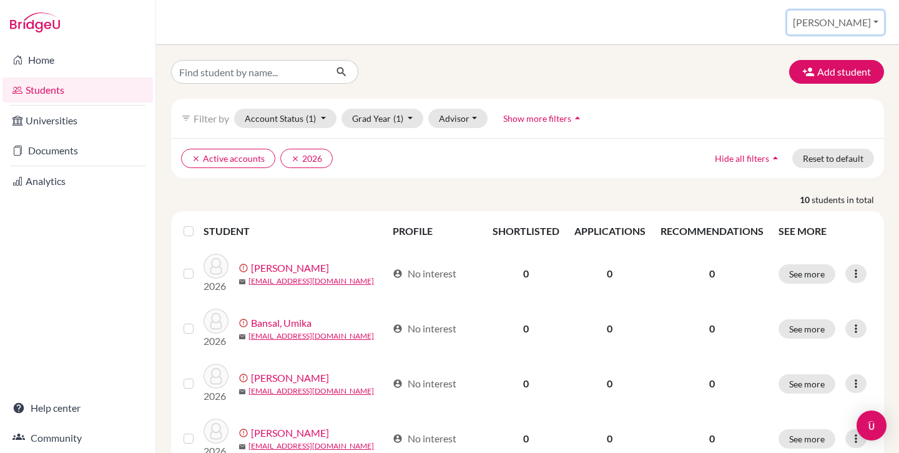
click at [853, 29] on button "[PERSON_NAME]" at bounding box center [836, 23] width 97 height 24
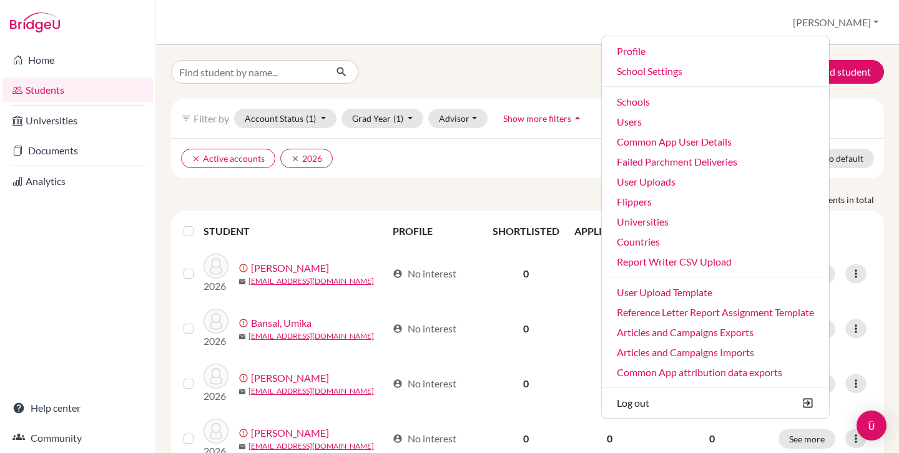
click at [528, 77] on div "Add student" at bounding box center [528, 72] width 732 height 24
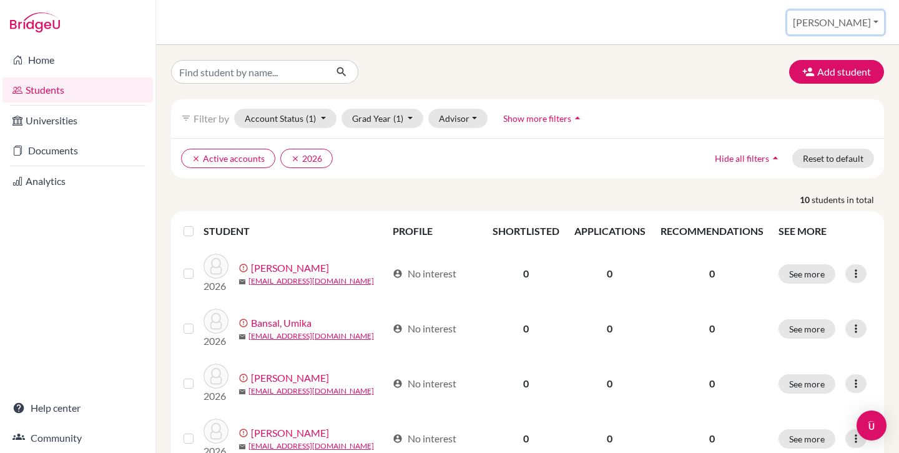
click at [854, 24] on button "[PERSON_NAME]" at bounding box center [836, 23] width 97 height 24
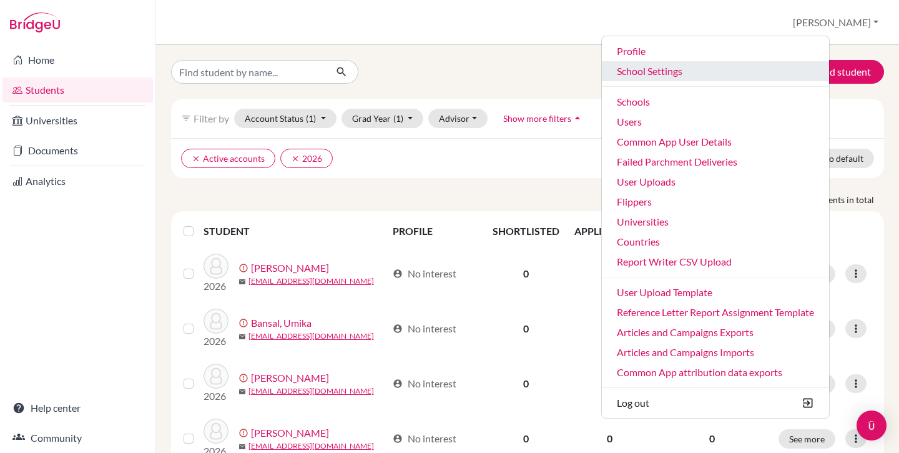
click at [700, 74] on link "School Settings" at bounding box center [715, 71] width 227 height 20
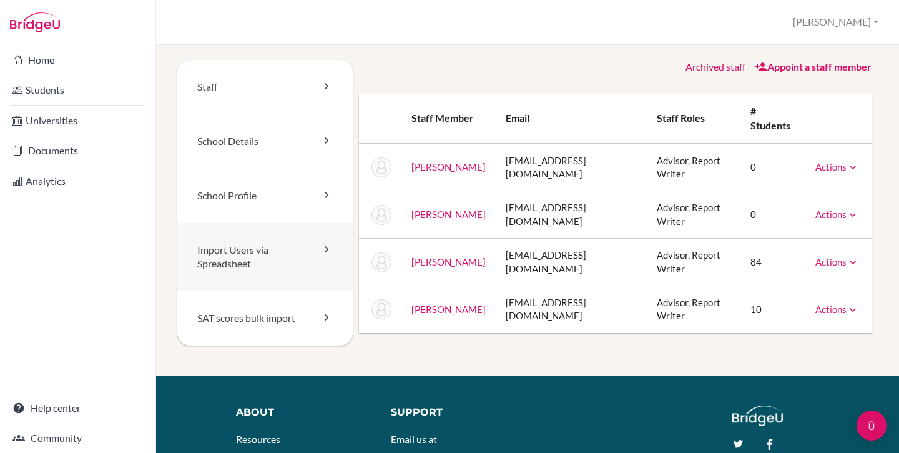
click at [248, 260] on link "Import Users via Spreadsheet" at bounding box center [265, 257] width 176 height 69
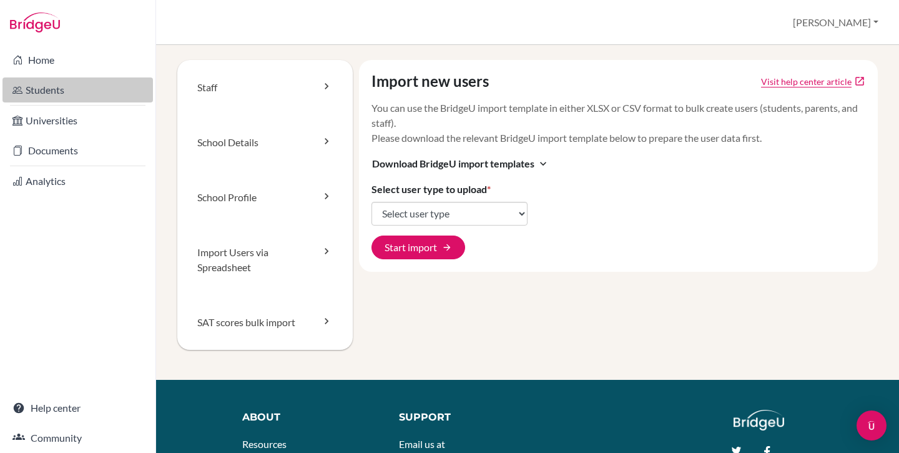
click at [47, 84] on link "Students" at bounding box center [77, 89] width 151 height 25
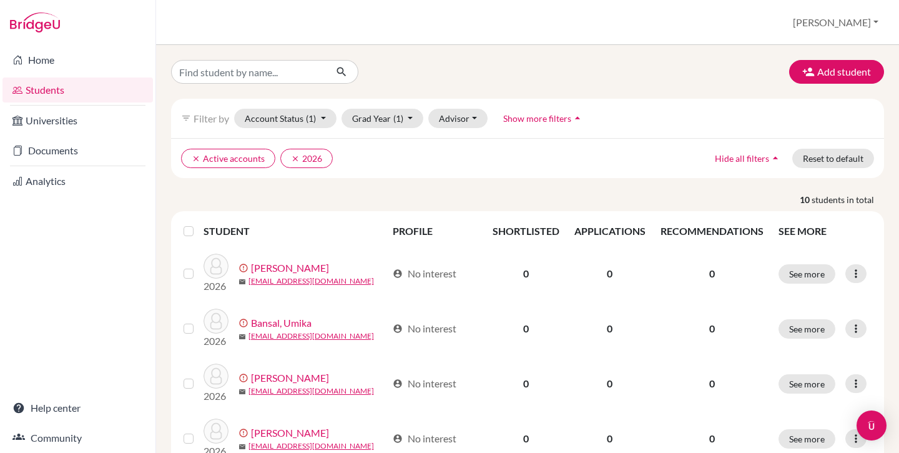
click at [199, 224] on label at bounding box center [199, 224] width 0 height 0
click at [0, 0] on input "checkbox" at bounding box center [0, 0] width 0 height 0
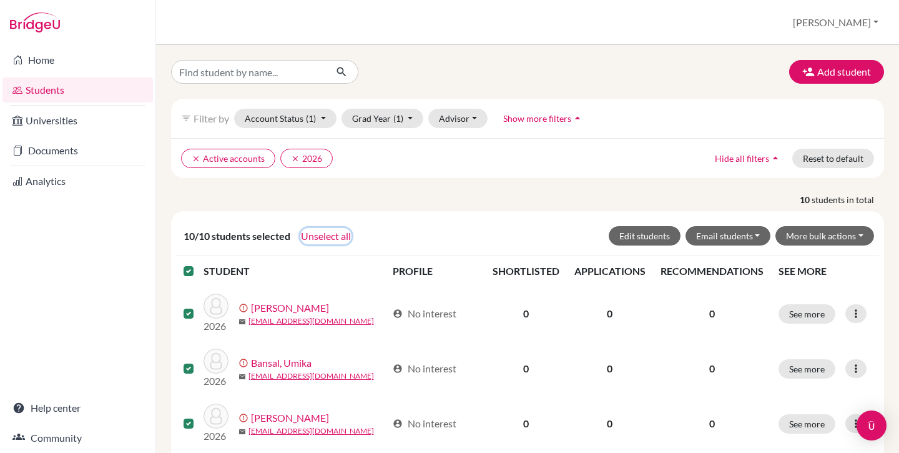
click at [324, 234] on button "Unselect all" at bounding box center [325, 236] width 51 height 16
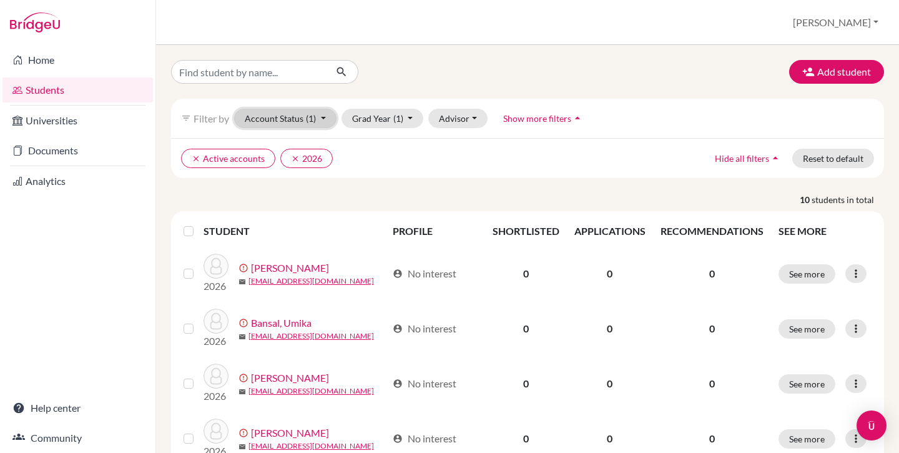
click at [293, 109] on button "Account Status (1)" at bounding box center [285, 118] width 102 height 19
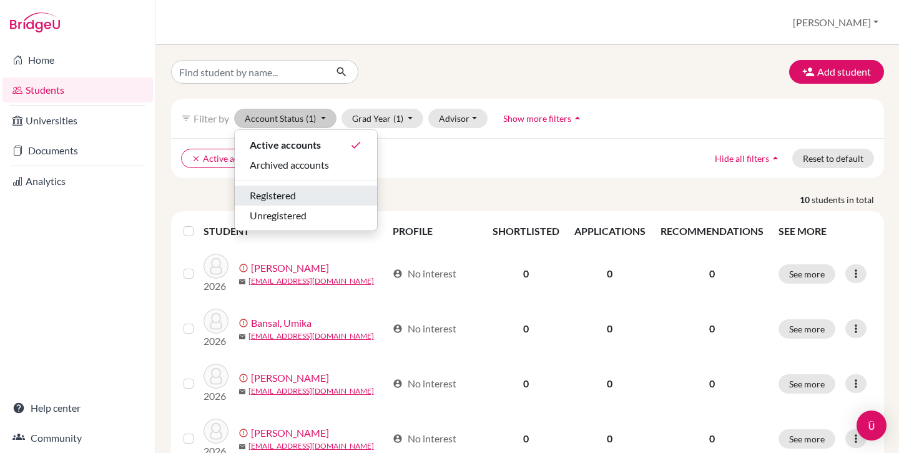
click at [294, 189] on span "Registered" at bounding box center [273, 195] width 46 height 15
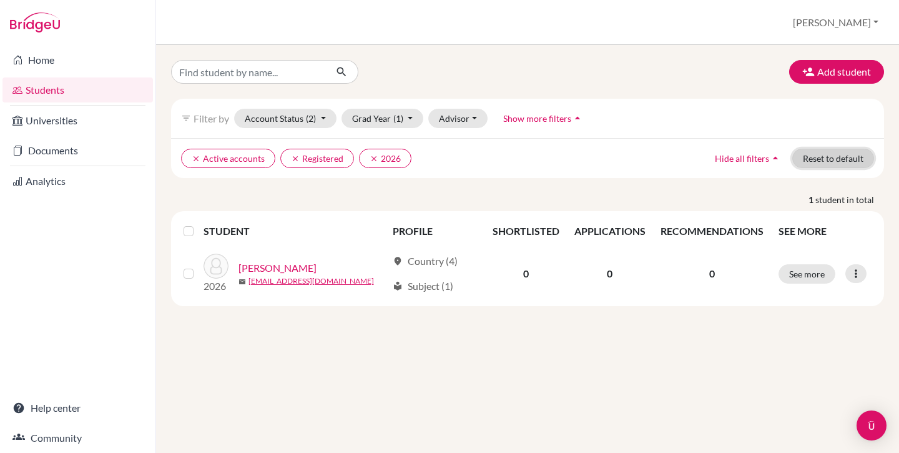
click at [854, 155] on button "Reset to default" at bounding box center [834, 158] width 82 height 19
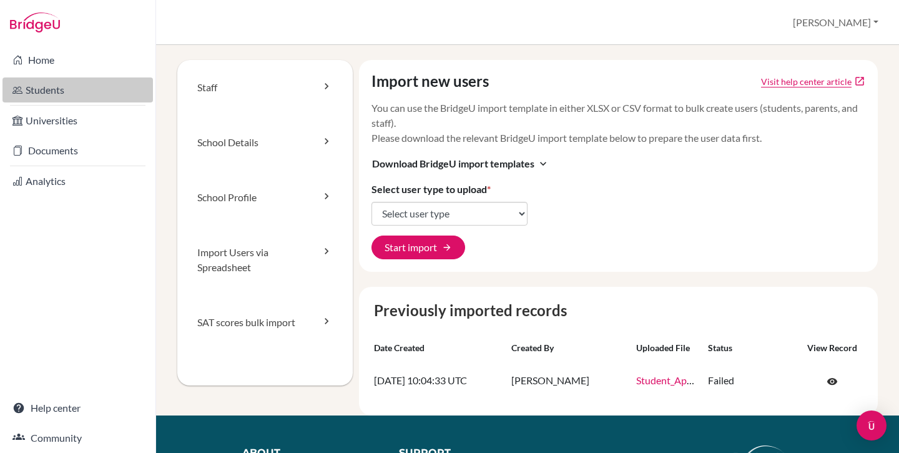
click at [79, 82] on link "Students" at bounding box center [77, 89] width 151 height 25
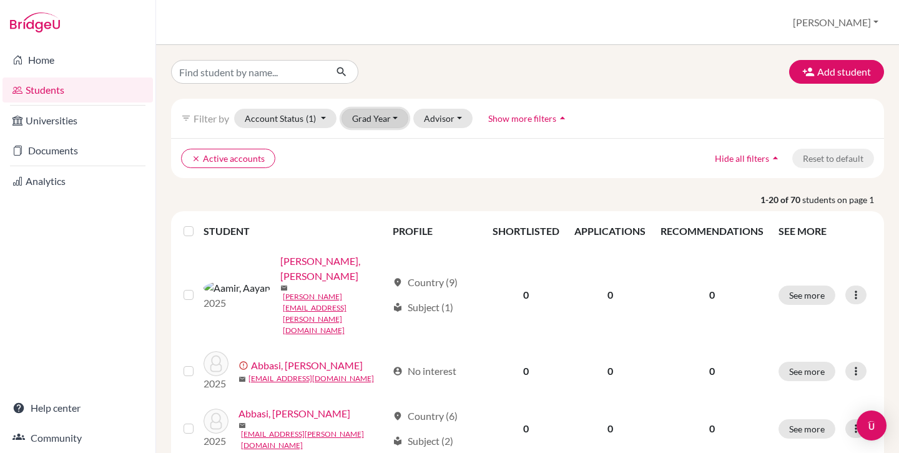
click at [380, 120] on button "Grad Year" at bounding box center [375, 118] width 67 height 19
click at [382, 144] on div "2026" at bounding box center [379, 144] width 44 height 15
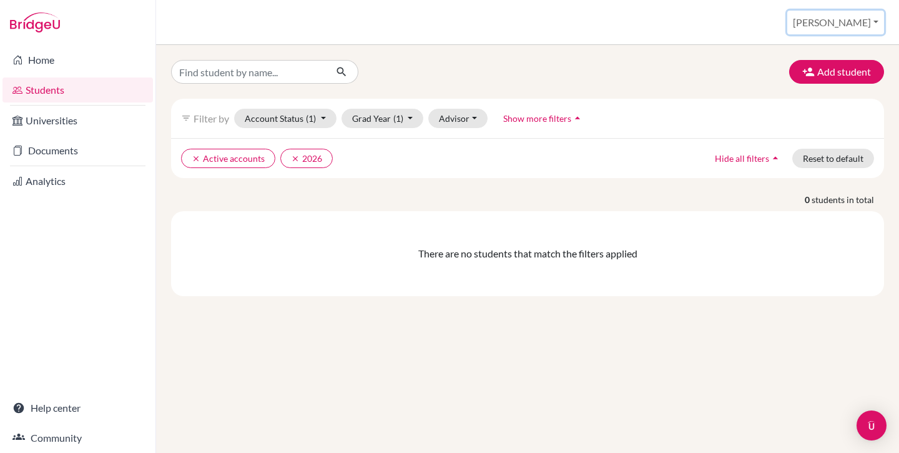
click at [884, 27] on button "[PERSON_NAME]" at bounding box center [836, 23] width 97 height 24
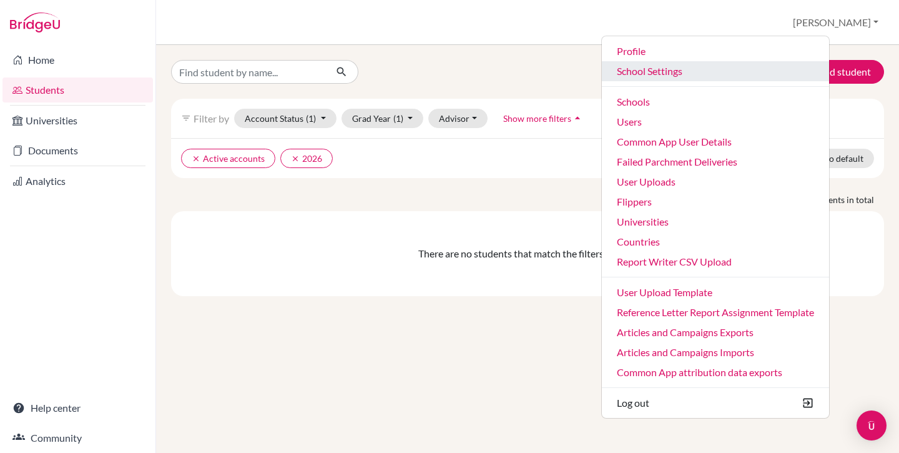
click at [710, 71] on link "School Settings" at bounding box center [715, 71] width 227 height 20
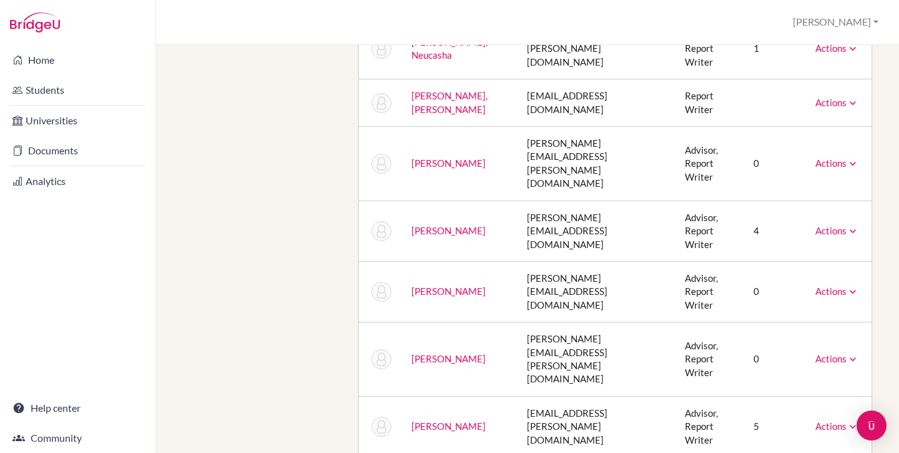
scroll to position [542, 0]
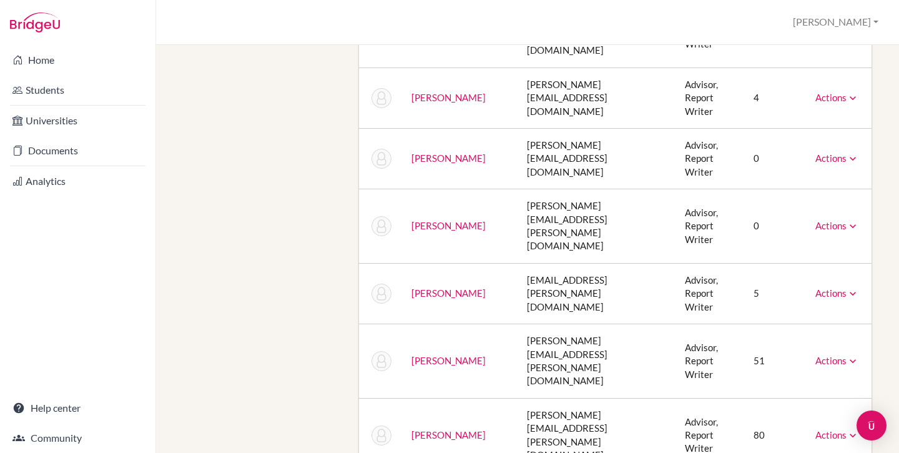
drag, startPoint x: 500, startPoint y: 147, endPoint x: 483, endPoint y: 149, distance: 17.0
click at [498, 324] on td "[PERSON_NAME]" at bounding box center [460, 361] width 116 height 74
drag, startPoint x: 483, startPoint y: 149, endPoint x: 400, endPoint y: 151, distance: 82.5
click at [402, 324] on td "[PERSON_NAME]" at bounding box center [460, 361] width 116 height 74
copy link "[PERSON_NAME]"
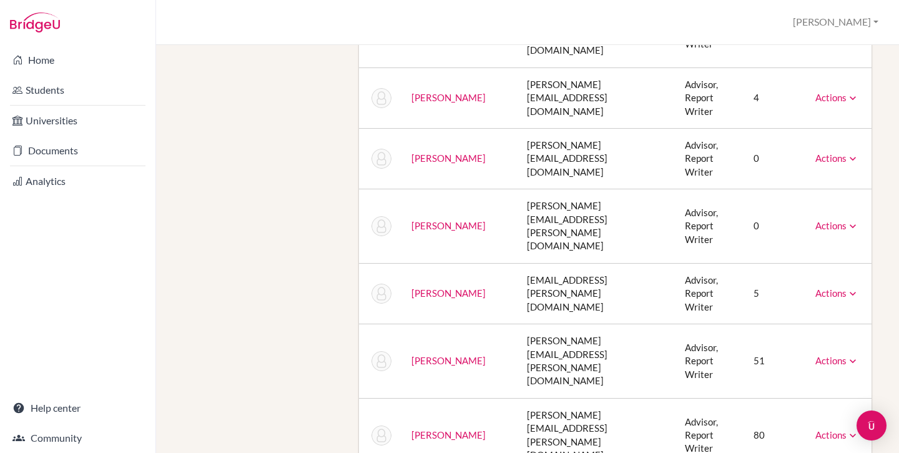
click at [589, 324] on td "maureen.piercy@mis-edu.com" at bounding box center [596, 361] width 158 height 74
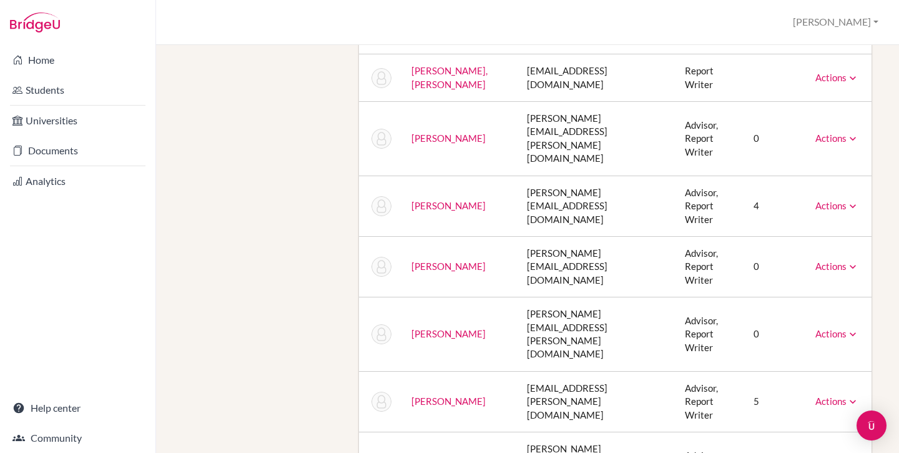
scroll to position [433, 0]
drag, startPoint x: 437, startPoint y: 305, endPoint x: 407, endPoint y: 307, distance: 30.0
copy link "[PERSON_NAME]"
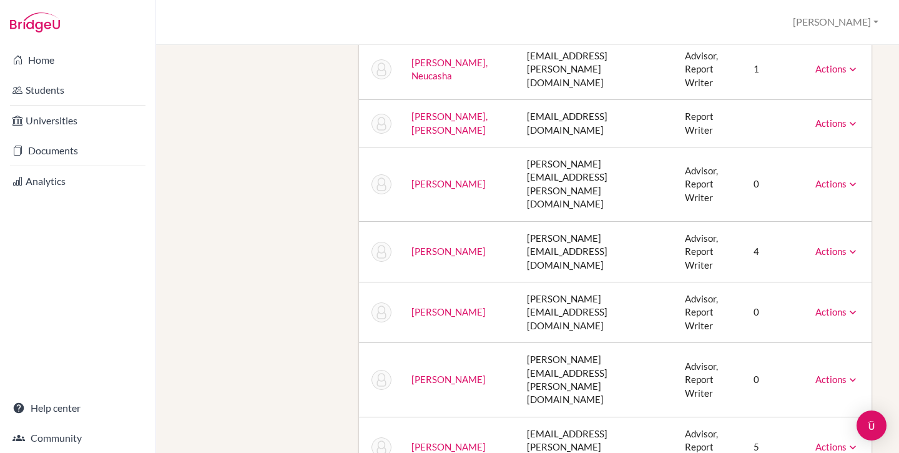
scroll to position [389, 0]
click at [831, 244] on link "Actions" at bounding box center [838, 249] width 44 height 11
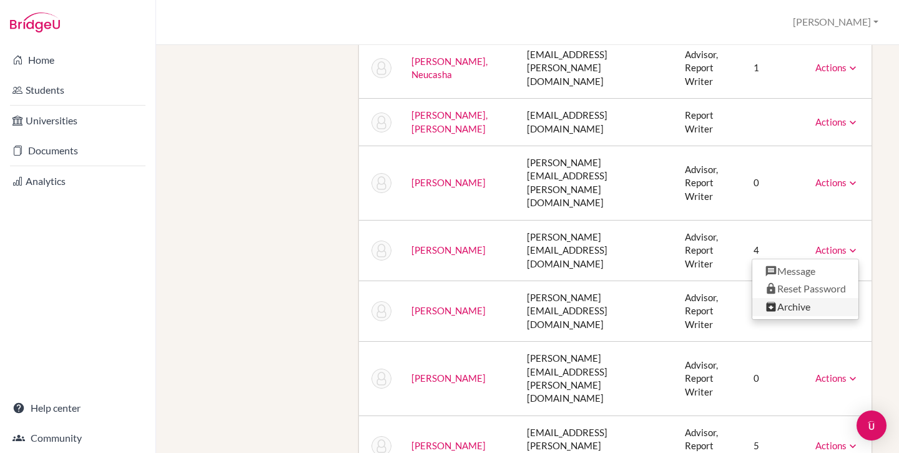
click at [787, 298] on link "Archive" at bounding box center [806, 307] width 106 height 18
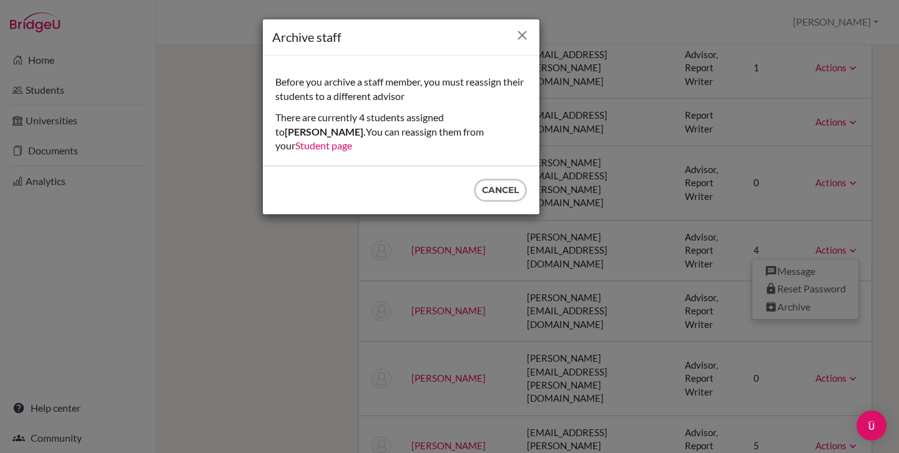
click at [526, 37] on icon "Close" at bounding box center [523, 35] width 16 height 16
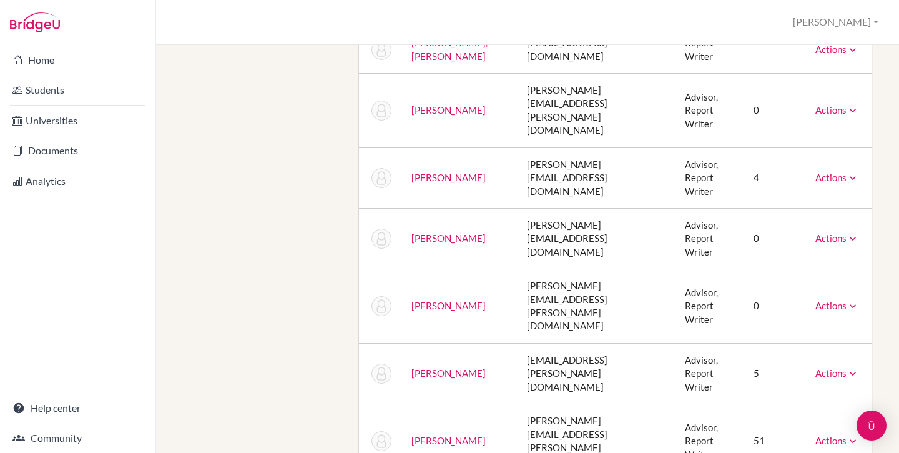
scroll to position [478, 0]
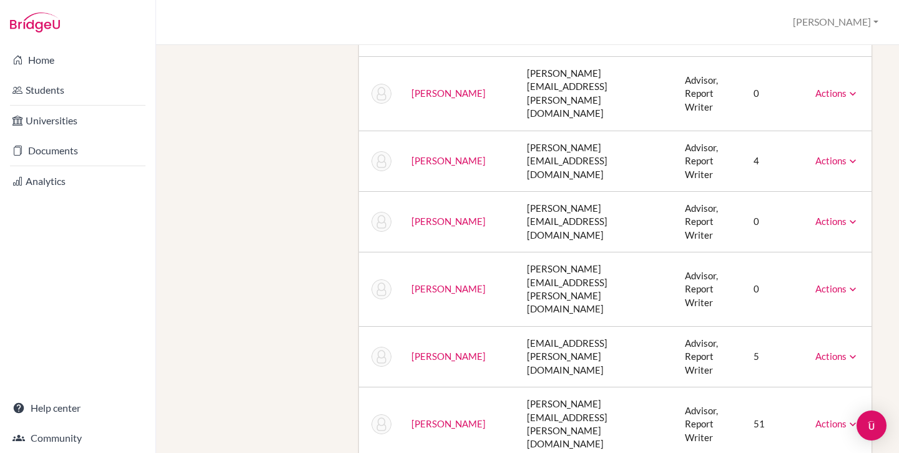
drag, startPoint x: 474, startPoint y: 304, endPoint x: 405, endPoint y: 303, distance: 68.7
copy link "[PERSON_NAME]"
click at [221, 244] on div "Staff School Details School Profile Import Users via Spreadsheet SAT scores bul…" at bounding box center [527, 126] width 701 height 1088
click at [42, 92] on link "Students" at bounding box center [77, 89] width 151 height 25
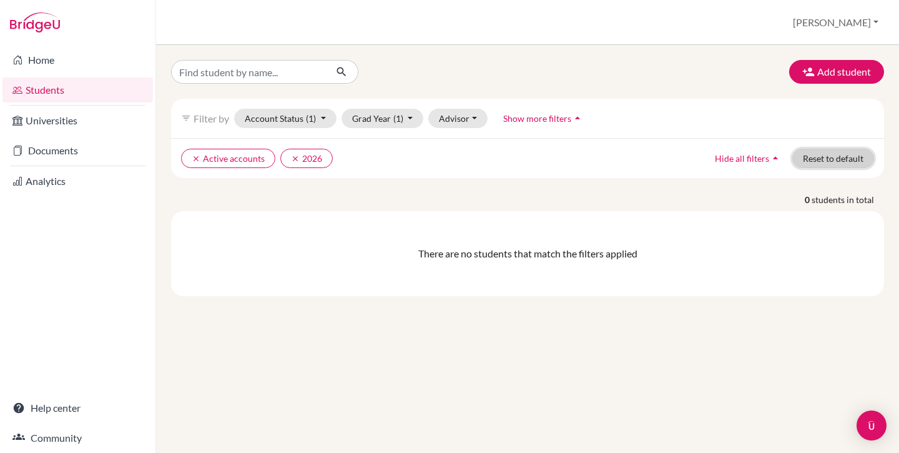
click at [841, 151] on button "Reset to default" at bounding box center [834, 158] width 82 height 19
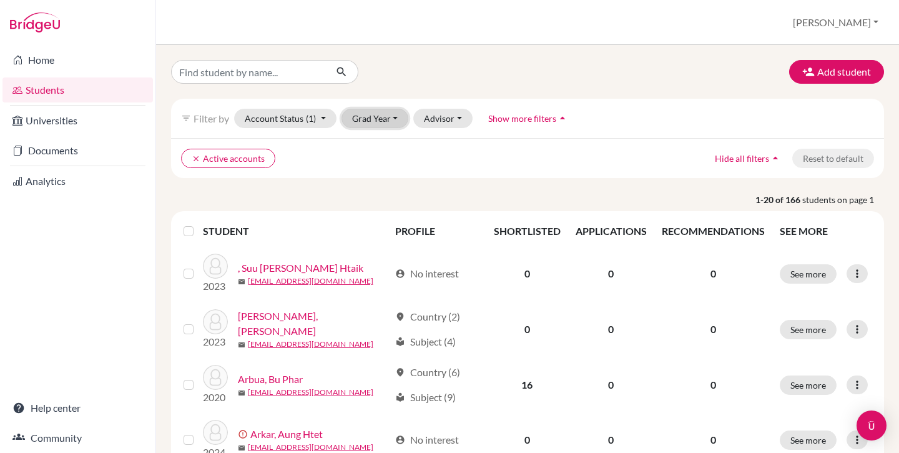
click at [380, 114] on button "Grad Year" at bounding box center [375, 118] width 67 height 19
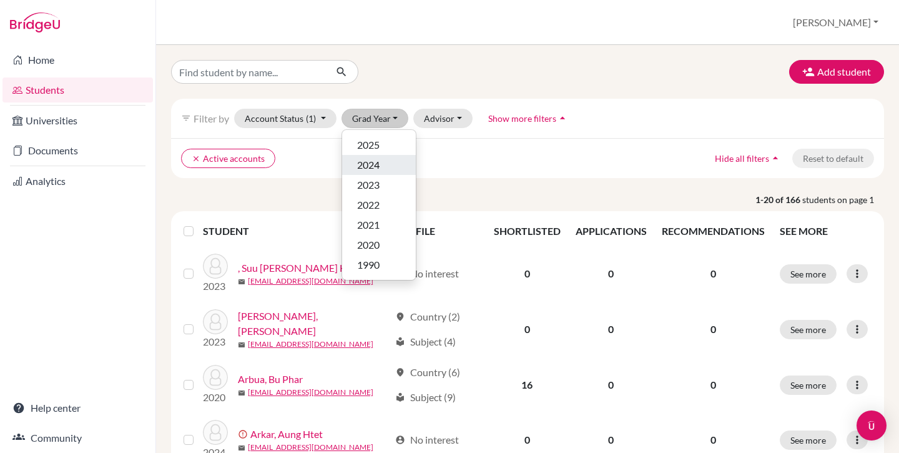
click at [383, 157] on button "2024" at bounding box center [379, 165] width 74 height 20
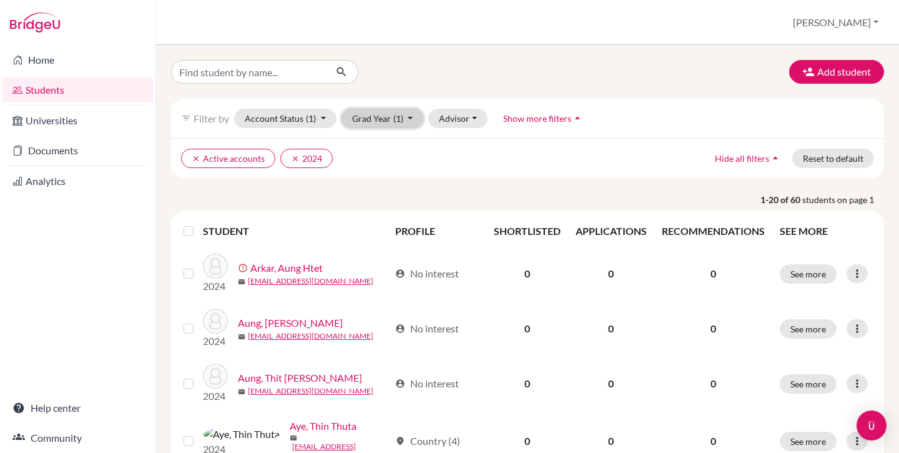
click at [380, 119] on button "Grad Year (1)" at bounding box center [383, 118] width 82 height 19
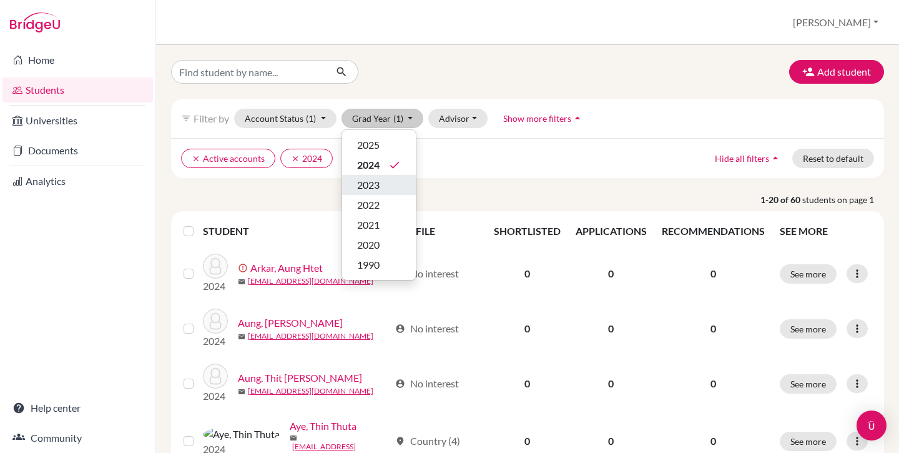
click at [374, 190] on span "2023" at bounding box center [368, 184] width 22 height 15
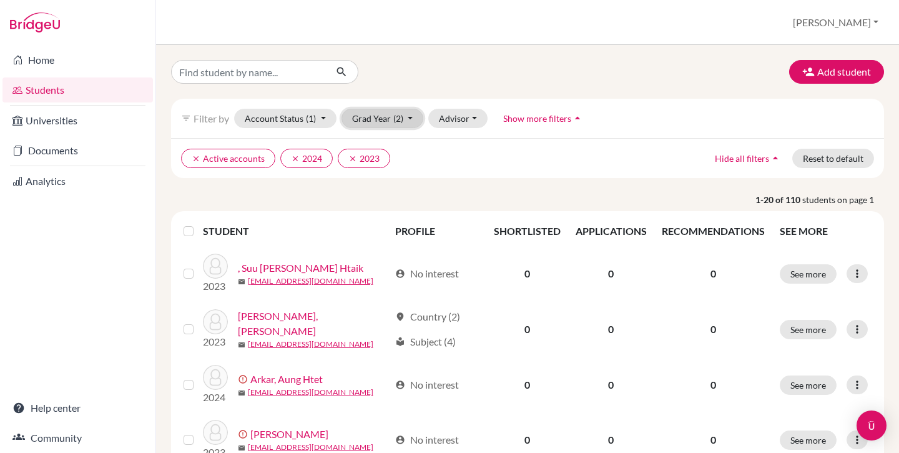
click at [393, 120] on span "(2)" at bounding box center [398, 118] width 10 height 11
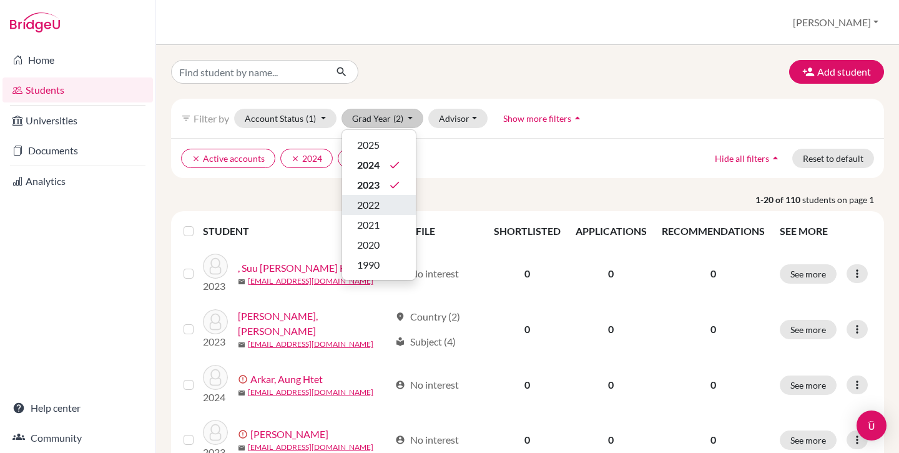
click at [379, 200] on span "2022" at bounding box center [368, 204] width 22 height 15
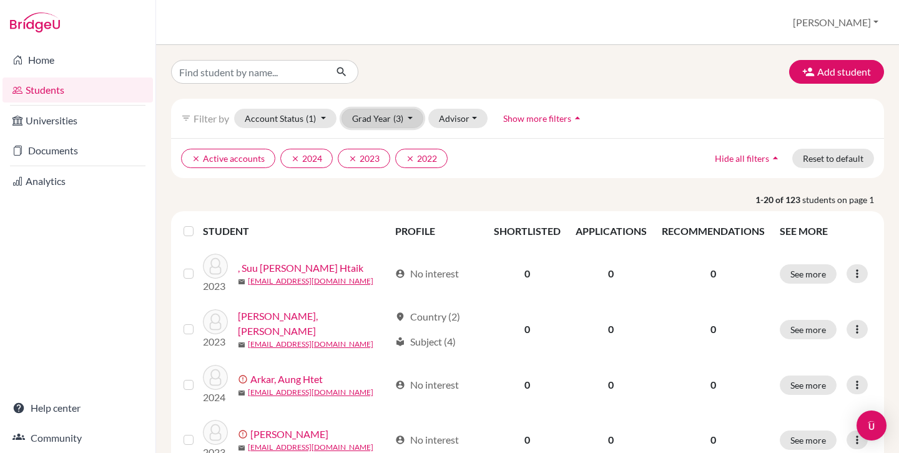
click at [382, 123] on button "Grad Year (3)" at bounding box center [383, 118] width 82 height 19
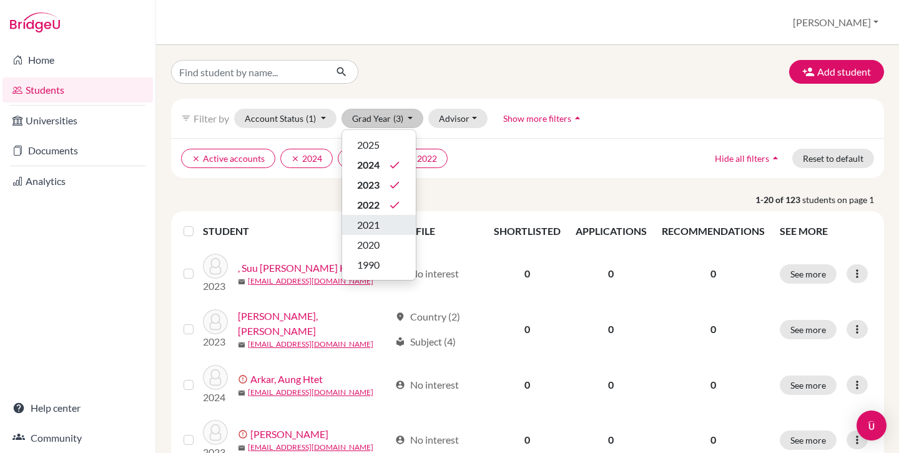
click at [386, 230] on div "2021" at bounding box center [379, 224] width 44 height 15
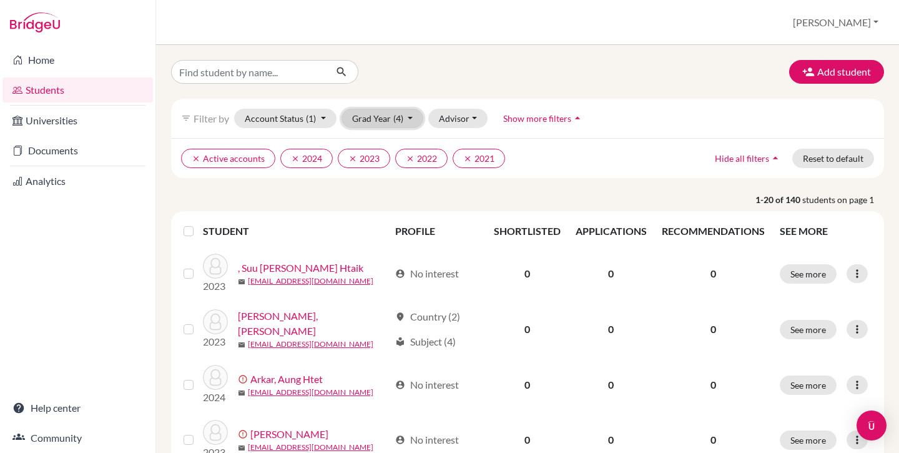
click at [380, 122] on button "Grad Year (4)" at bounding box center [383, 118] width 82 height 19
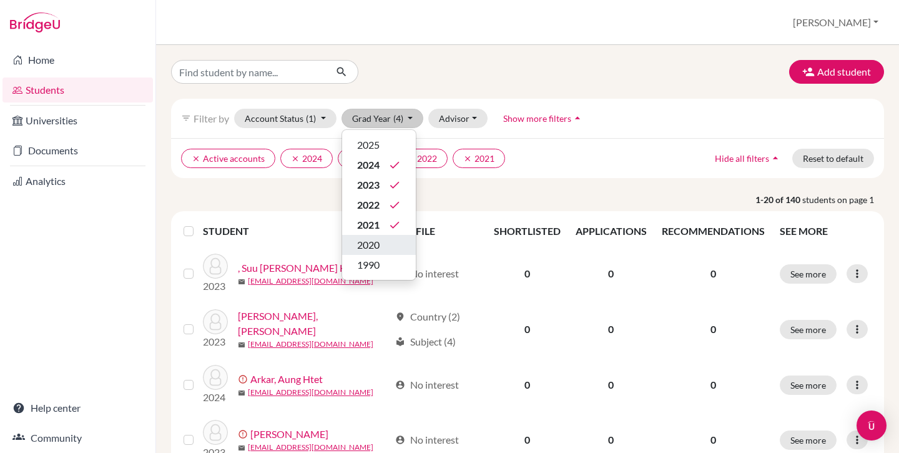
click at [401, 238] on button "2020" at bounding box center [379, 245] width 74 height 20
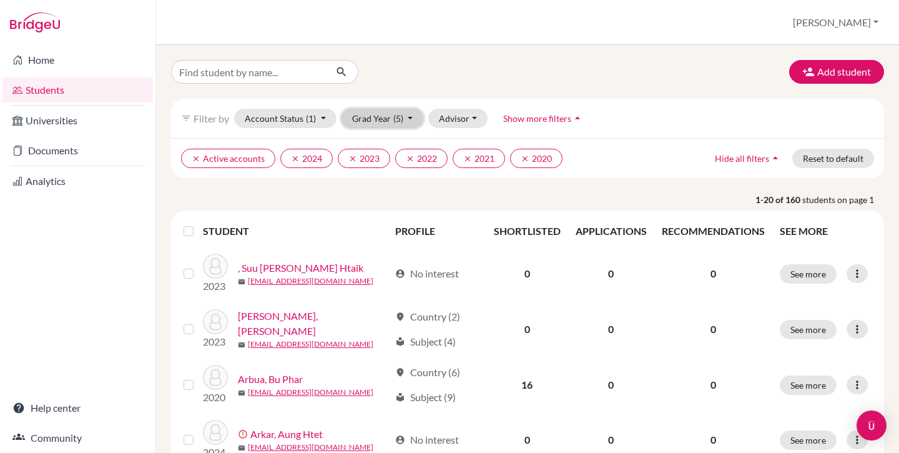
click at [382, 120] on button "Grad Year (5)" at bounding box center [383, 118] width 82 height 19
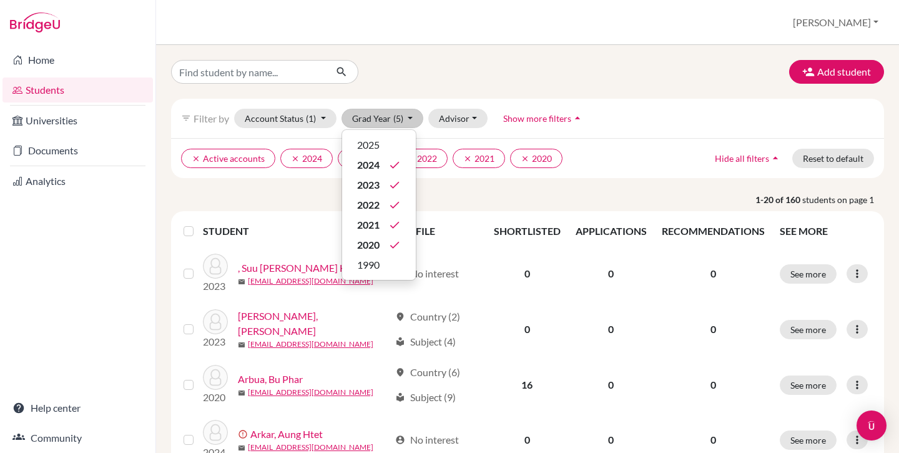
click at [737, 149] on button "Hide all filters arrow_drop_up" at bounding box center [749, 158] width 88 height 19
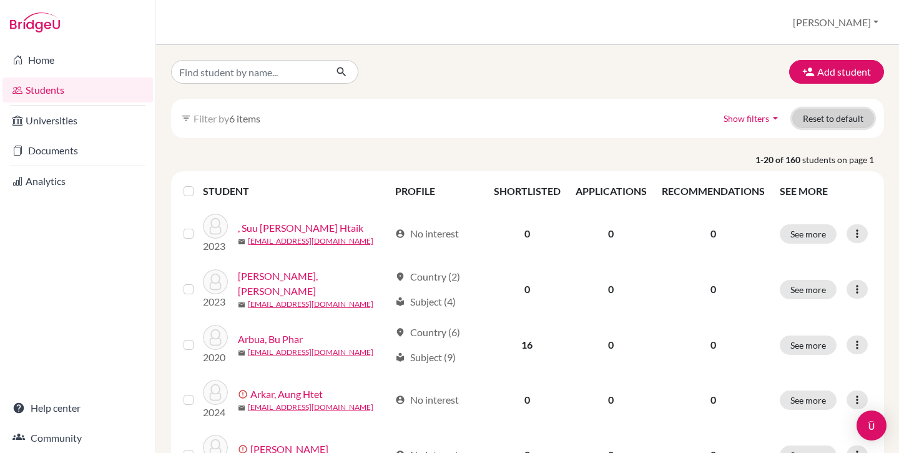
click at [831, 125] on button "Reset to default" at bounding box center [834, 118] width 82 height 19
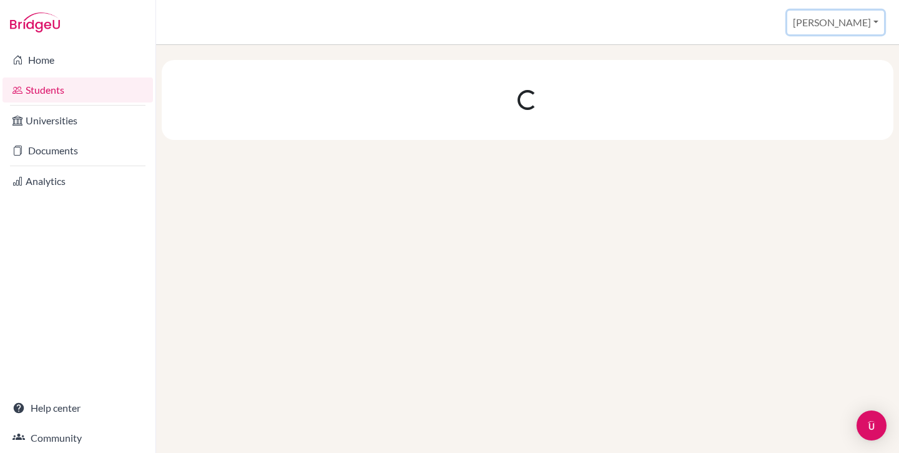
click at [859, 24] on button "[PERSON_NAME]" at bounding box center [836, 23] width 97 height 24
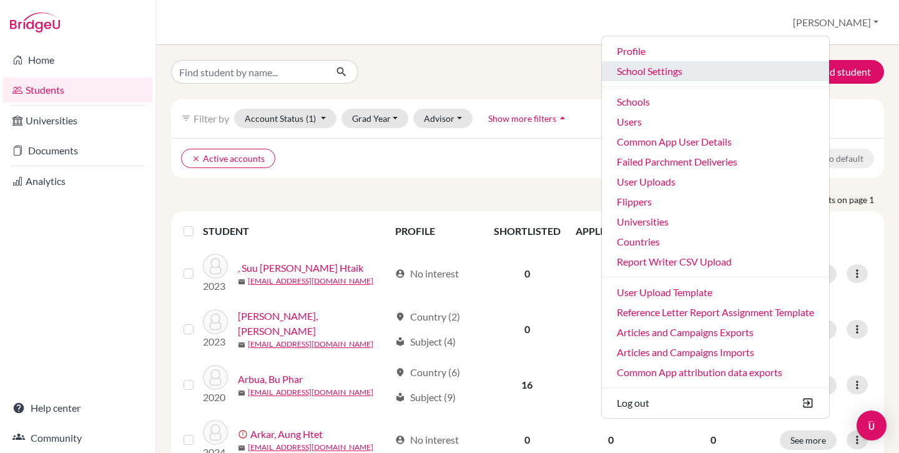
click at [692, 75] on link "School Settings" at bounding box center [715, 71] width 227 height 20
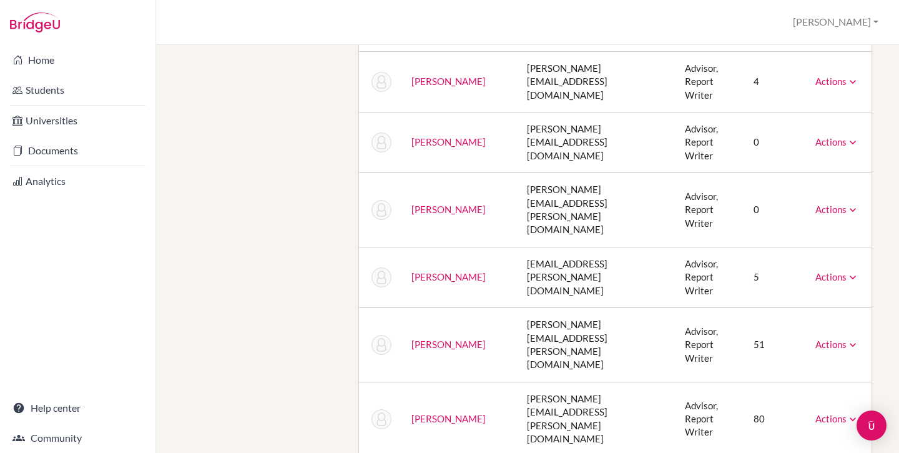
scroll to position [557, 0]
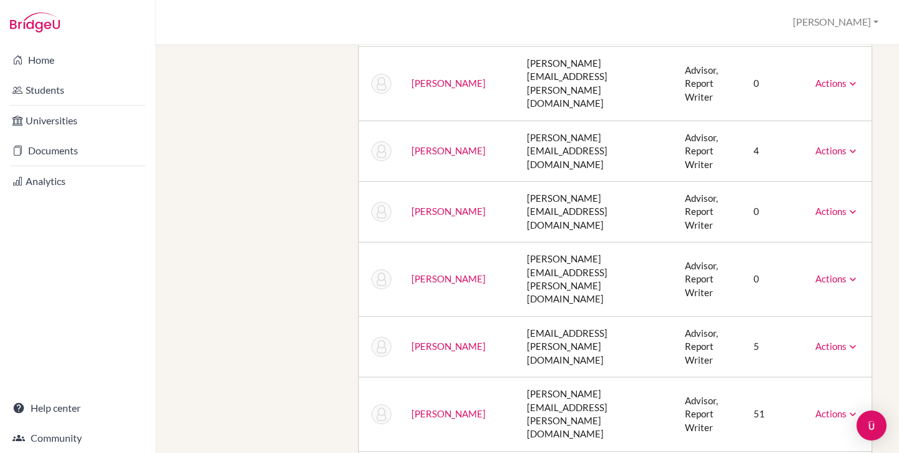
scroll to position [605, 0]
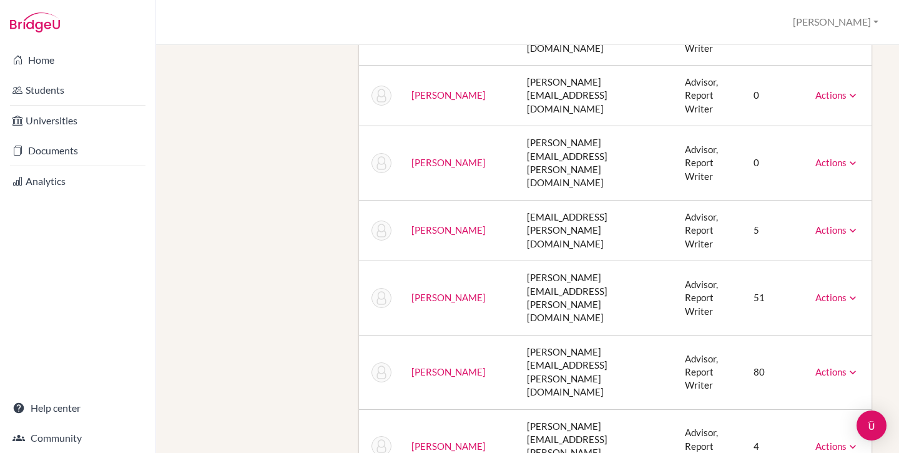
drag, startPoint x: 482, startPoint y: 226, endPoint x: 408, endPoint y: 227, distance: 73.7
copy link "[PERSON_NAME]"
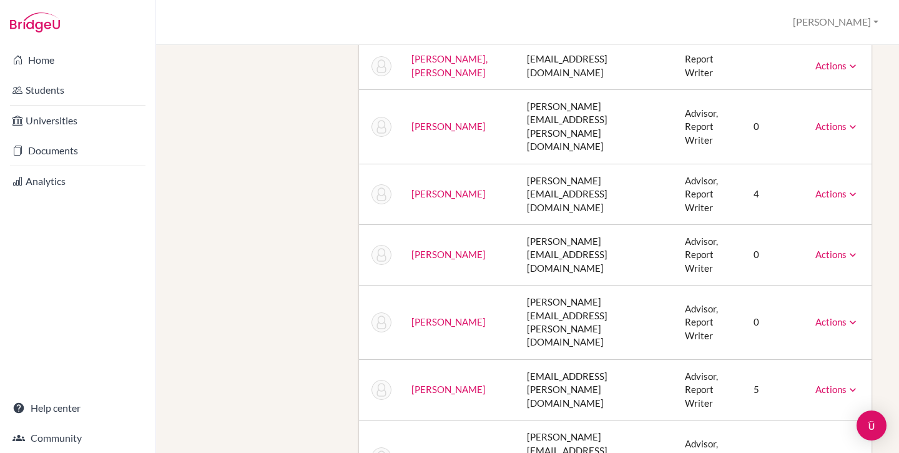
scroll to position [443, 0]
